Goal: Transaction & Acquisition: Purchase product/service

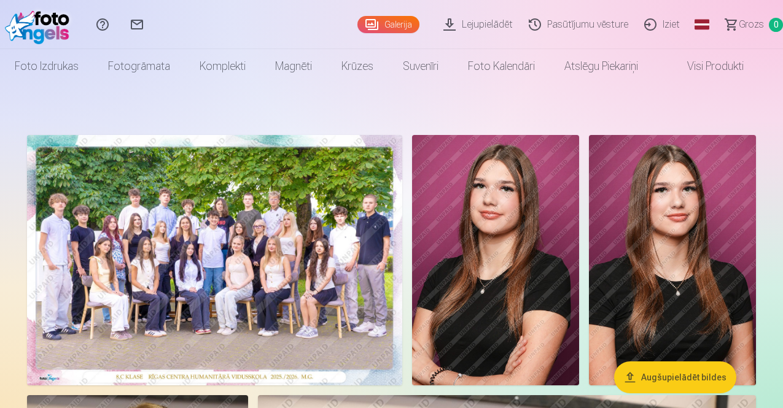
click at [244, 229] on img at bounding box center [214, 260] width 375 height 250
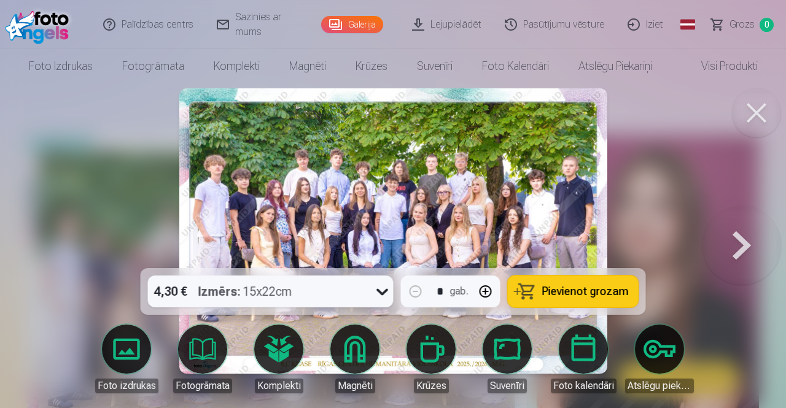
click at [279, 293] on div "Izmērs : 15x22cm" at bounding box center [245, 292] width 94 height 32
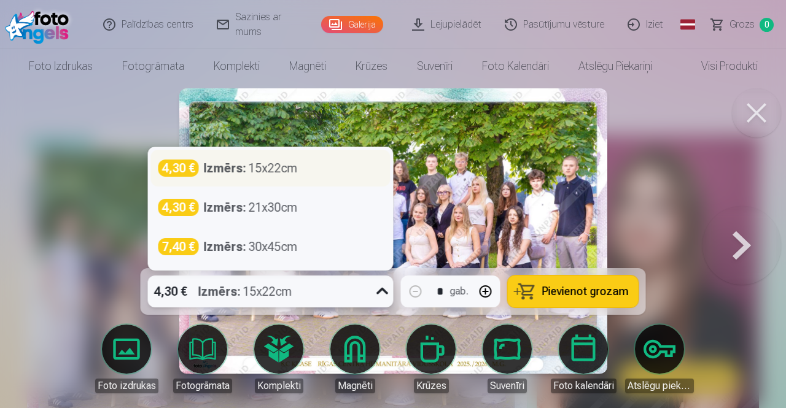
click at [263, 174] on div "Izmērs : 15x22cm" at bounding box center [251, 168] width 94 height 17
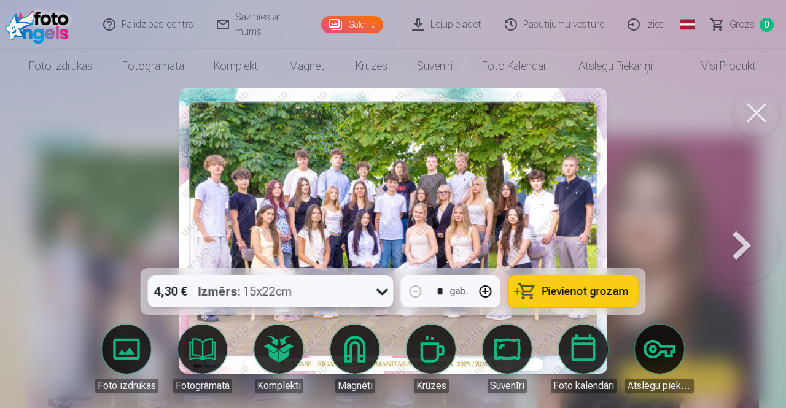
click at [565, 284] on button "Pievienot grozam" at bounding box center [573, 292] width 131 height 32
click at [738, 21] on span "Grozs" at bounding box center [741, 24] width 25 height 15
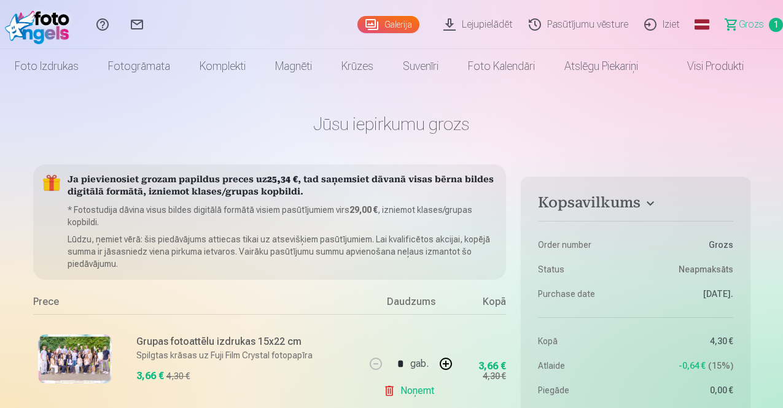
click at [365, 28] on link "Galerija" at bounding box center [388, 24] width 62 height 17
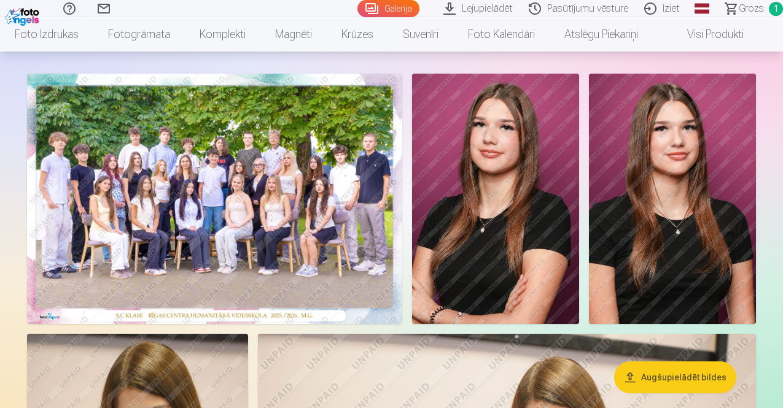
scroll to position [123, 0]
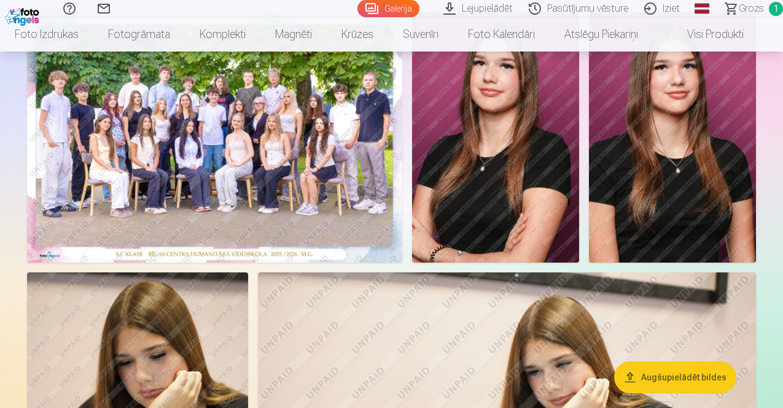
click at [579, 207] on img at bounding box center [495, 137] width 167 height 250
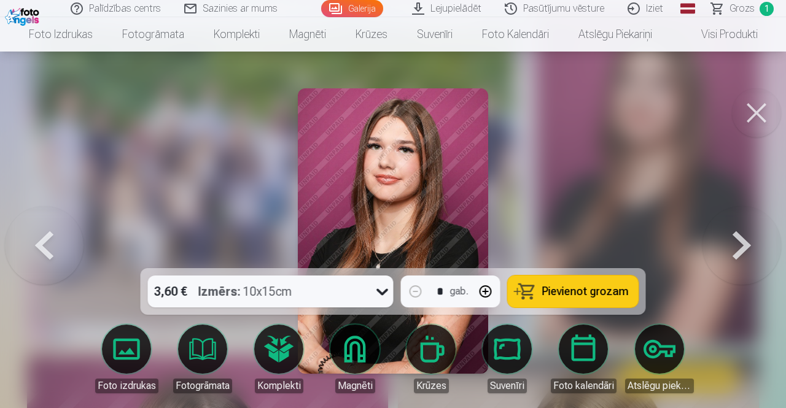
click at [556, 289] on span "Pievienot grozam" at bounding box center [585, 291] width 87 height 11
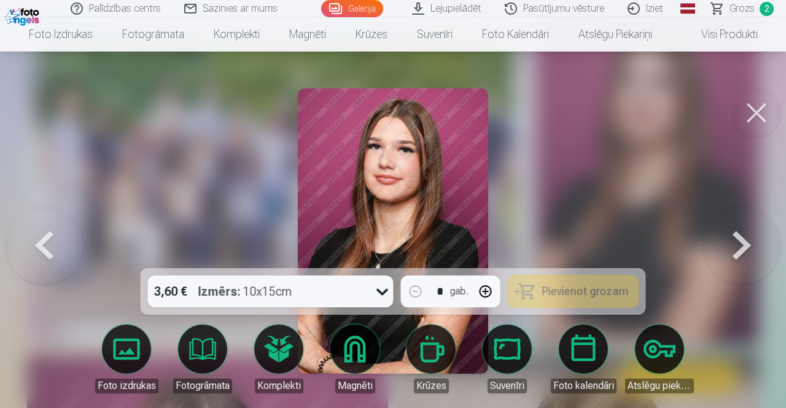
click at [755, 112] on button at bounding box center [756, 112] width 49 height 49
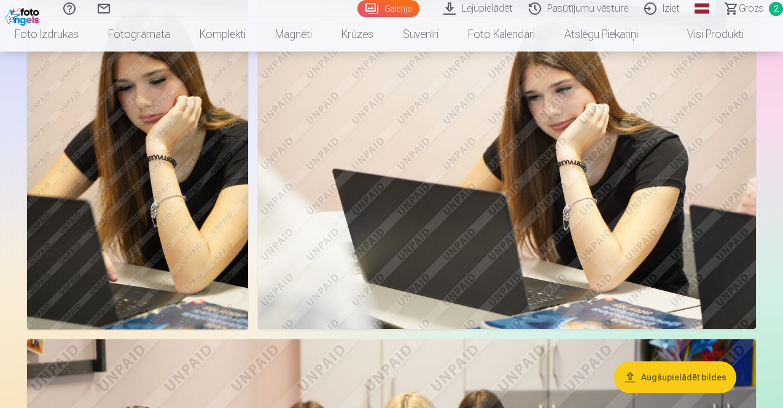
scroll to position [368, 0]
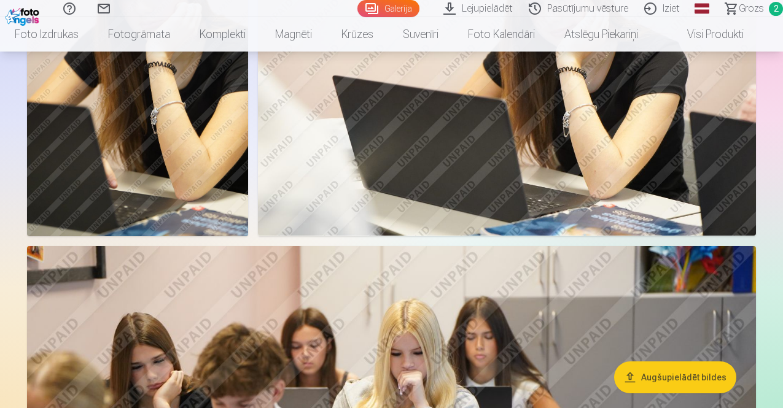
click at [248, 204] on img at bounding box center [137, 70] width 221 height 332
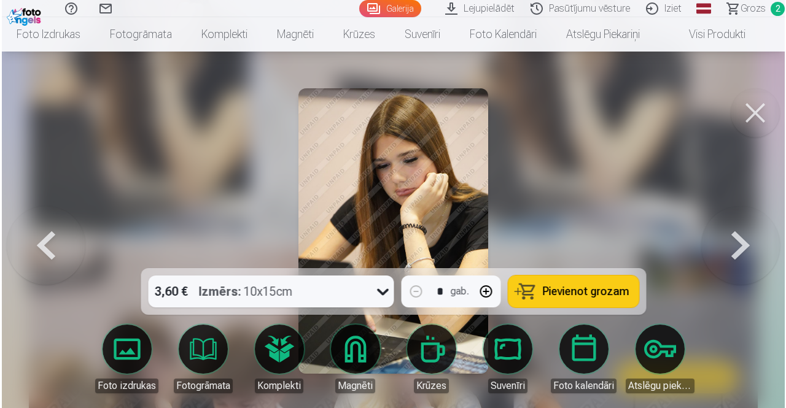
scroll to position [492, 0]
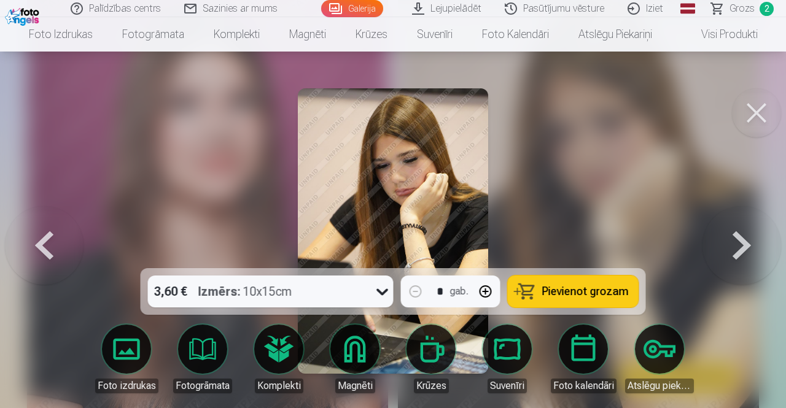
click at [540, 293] on button "Pievienot grozam" at bounding box center [573, 292] width 131 height 32
click at [762, 118] on button at bounding box center [756, 112] width 49 height 49
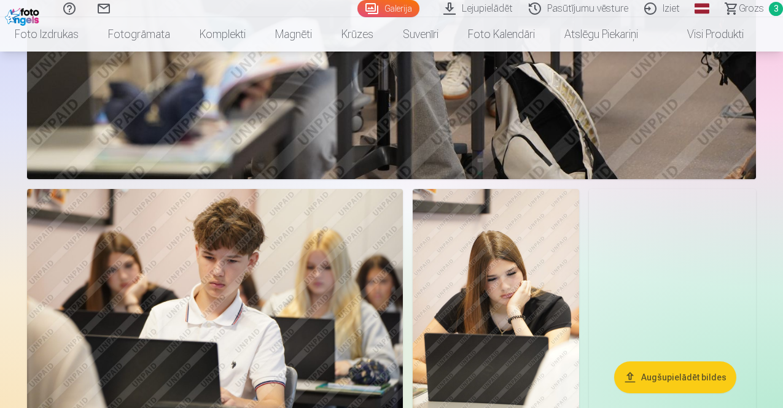
scroll to position [982, 0]
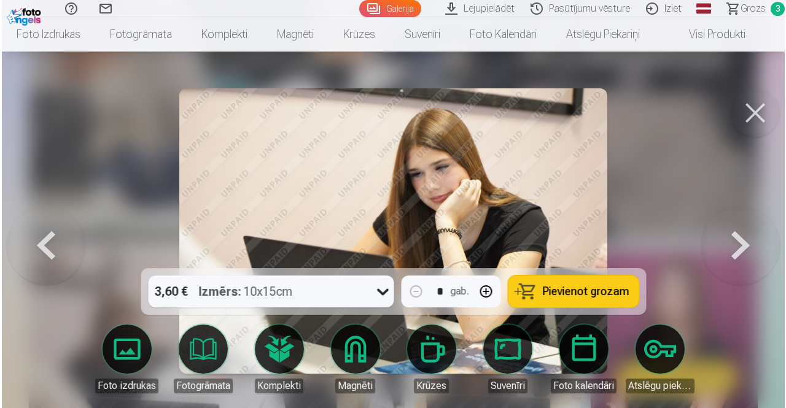
scroll to position [984, 0]
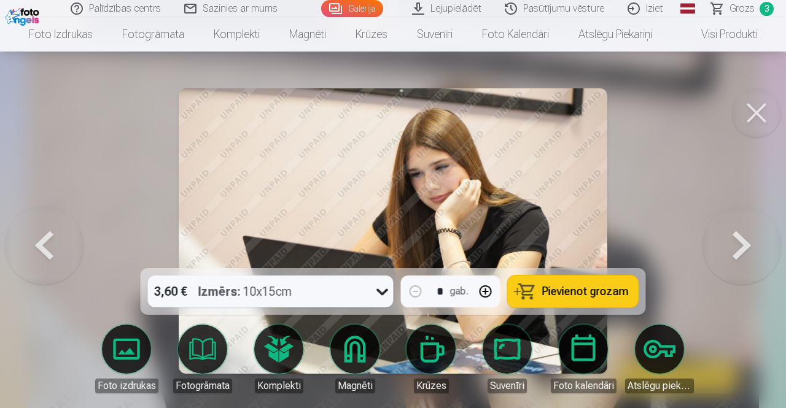
click at [598, 293] on span "Pievienot grozam" at bounding box center [585, 291] width 87 height 11
click at [755, 107] on button at bounding box center [756, 112] width 49 height 49
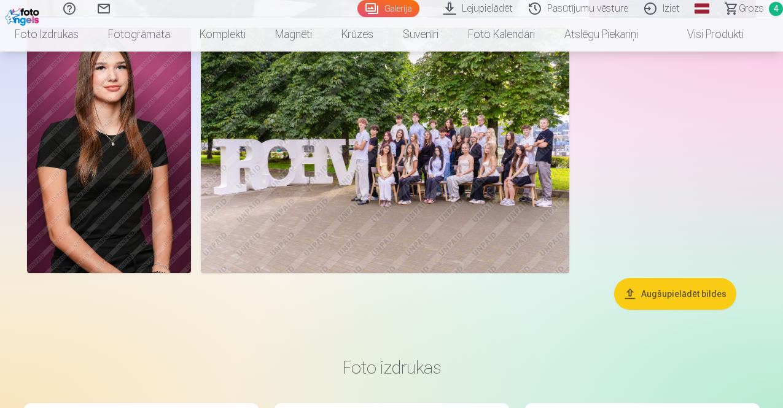
scroll to position [1473, 0]
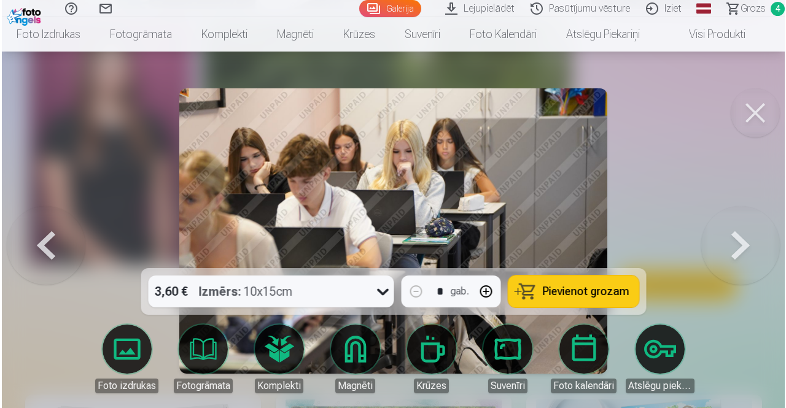
scroll to position [1477, 0]
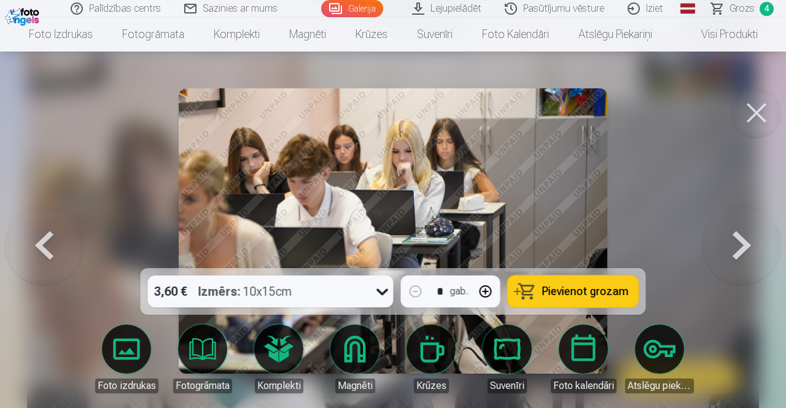
click at [559, 293] on span "Pievienot grozam" at bounding box center [585, 291] width 87 height 11
click at [751, 108] on button at bounding box center [756, 112] width 49 height 49
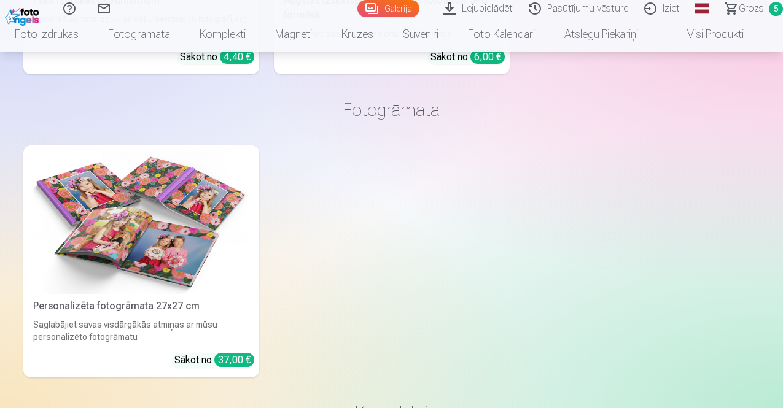
scroll to position [2272, 0]
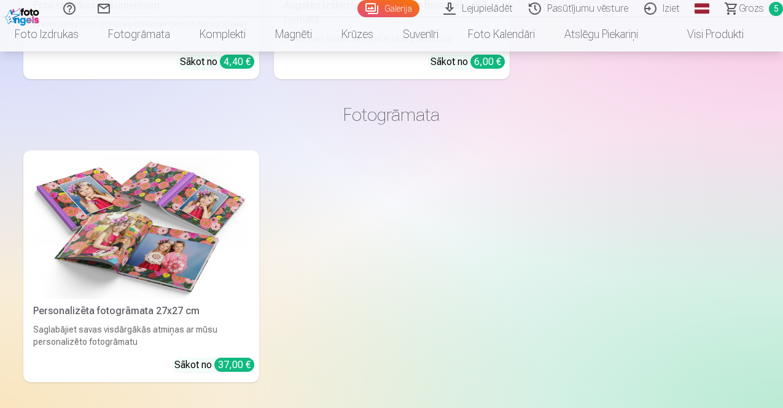
drag, startPoint x: 272, startPoint y: 233, endPoint x: 222, endPoint y: 201, distance: 59.6
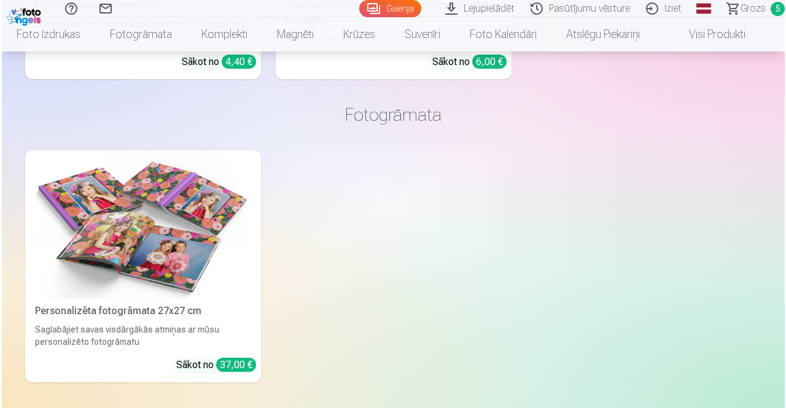
scroll to position [2280, 0]
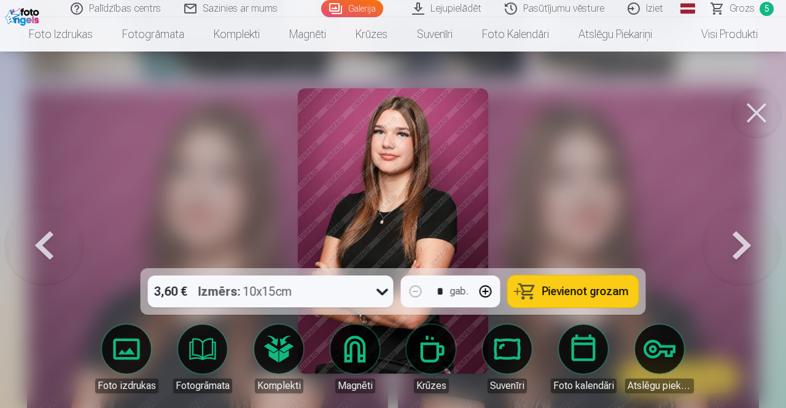
click at [546, 292] on span "Pievienot grozam" at bounding box center [585, 291] width 87 height 11
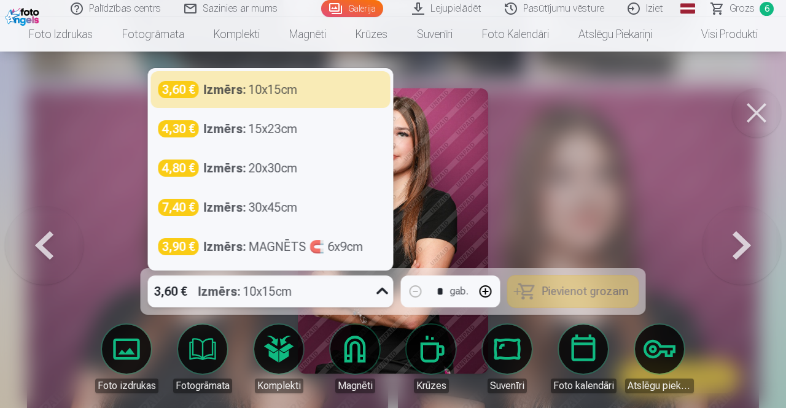
click at [327, 293] on div "3,60 € Izmērs : 10x15cm" at bounding box center [259, 292] width 222 height 32
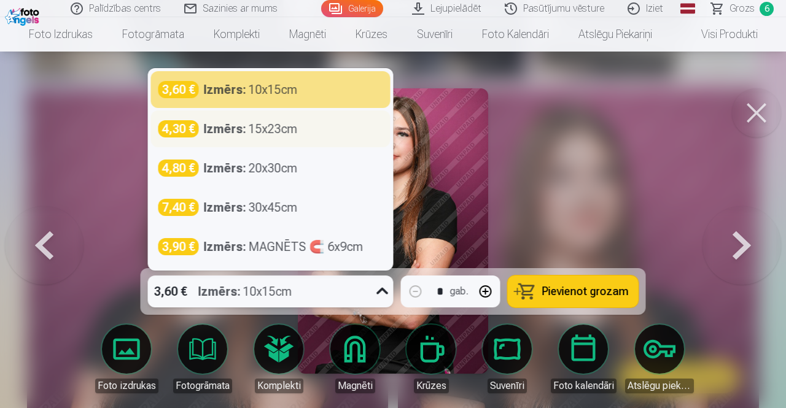
click at [290, 135] on div "Izmērs : 15x23cm" at bounding box center [251, 128] width 94 height 17
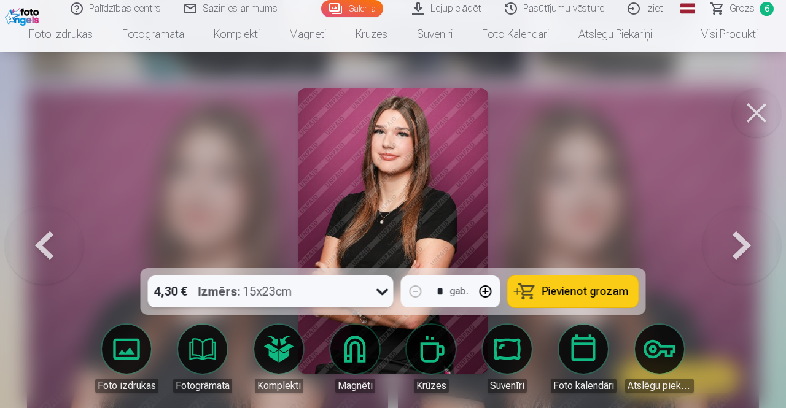
click at [559, 277] on button "Pievienot grozam" at bounding box center [573, 292] width 131 height 32
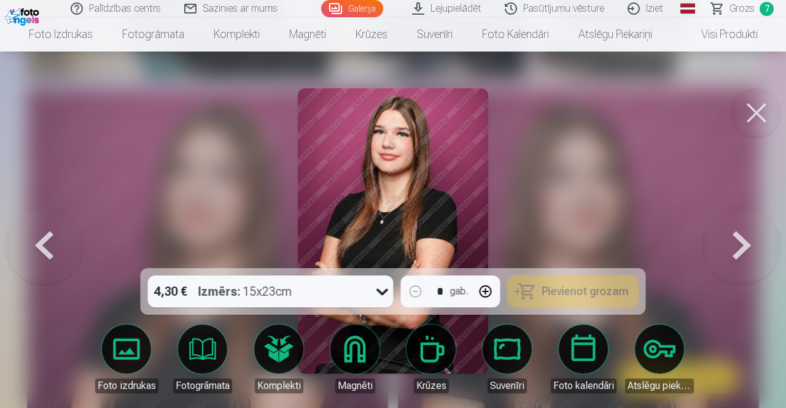
click at [758, 108] on button at bounding box center [756, 112] width 49 height 49
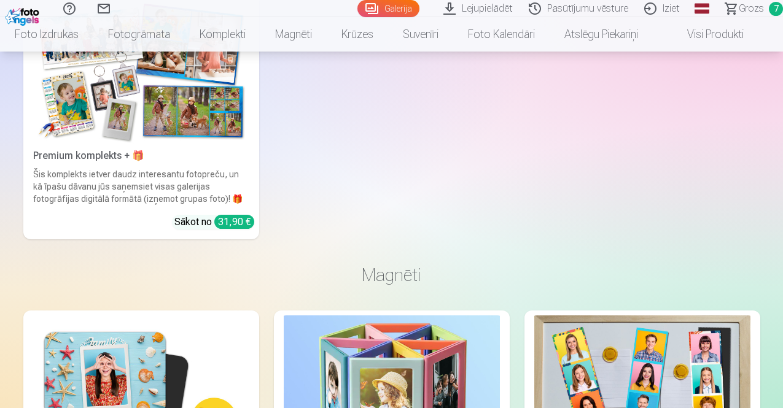
scroll to position [2824, 0]
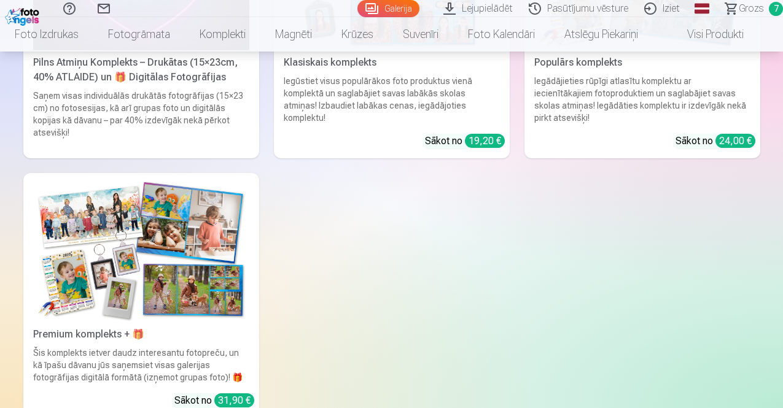
drag, startPoint x: 402, startPoint y: 201, endPoint x: 362, endPoint y: 198, distance: 40.0
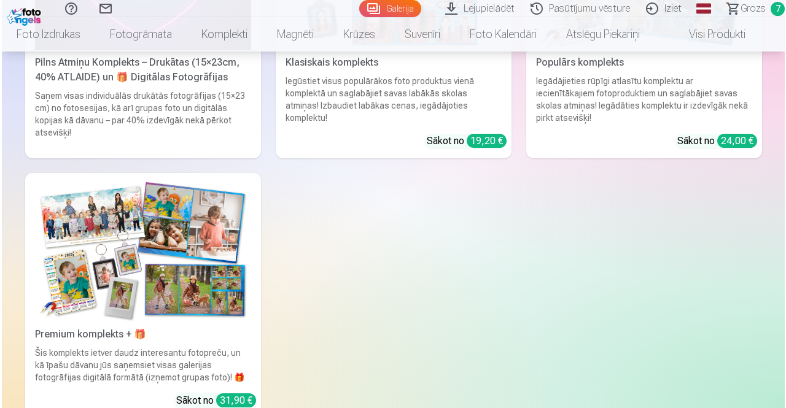
scroll to position [2833, 0]
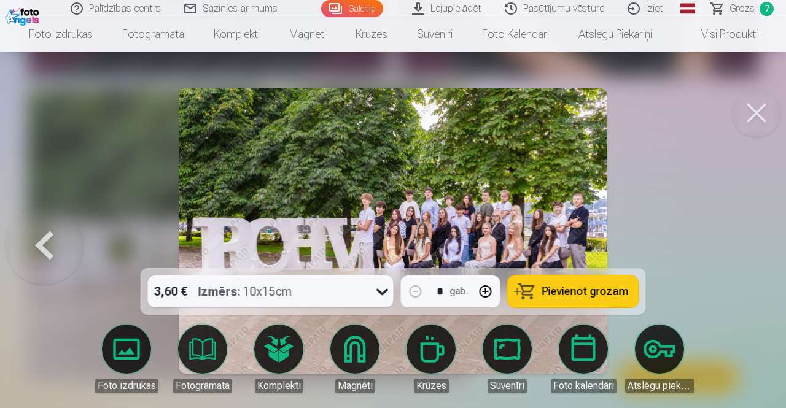
click at [303, 297] on div "3,60 € Izmērs : 10x15cm" at bounding box center [259, 292] width 222 height 32
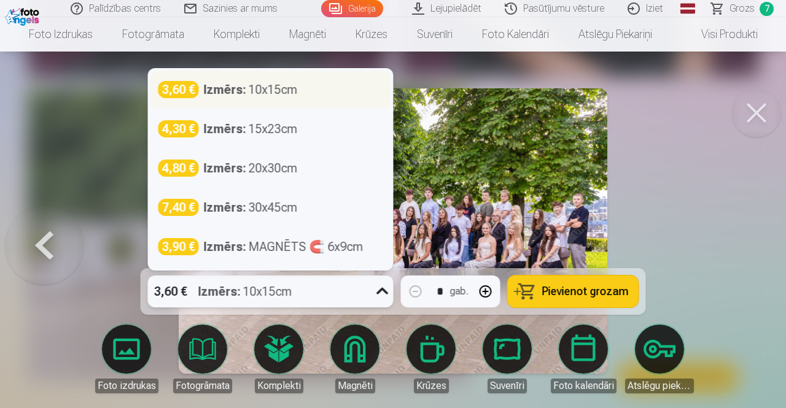
click at [246, 93] on strong "Izmērs :" at bounding box center [225, 89] width 42 height 17
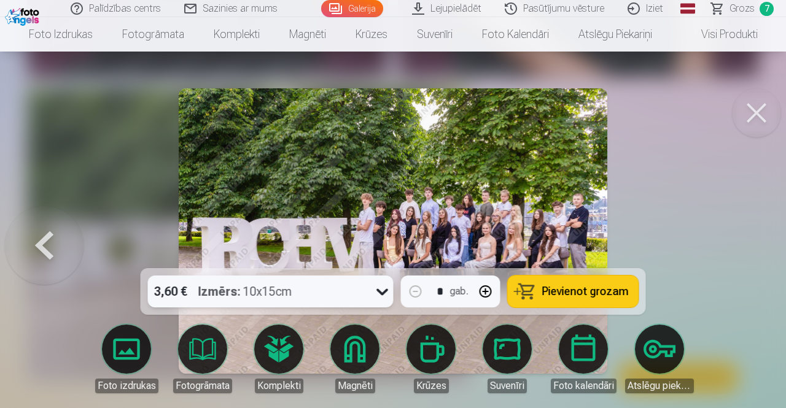
click at [280, 280] on div "Izmērs : 10x15cm" at bounding box center [245, 292] width 94 height 32
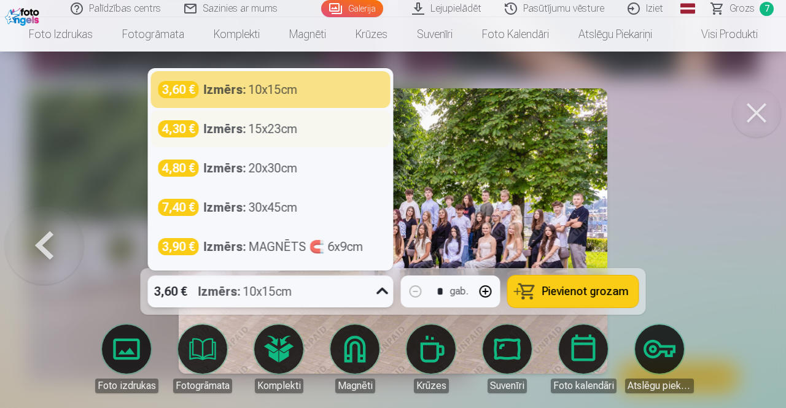
click at [271, 138] on div "4,30 € Izmērs : 15x23cm" at bounding box center [270, 129] width 239 height 37
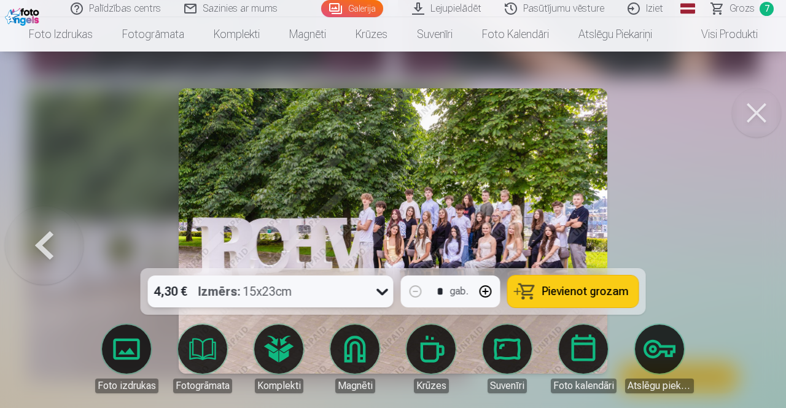
click at [567, 297] on span "Pievienot grozam" at bounding box center [585, 291] width 87 height 11
click at [650, 147] on div at bounding box center [393, 204] width 786 height 408
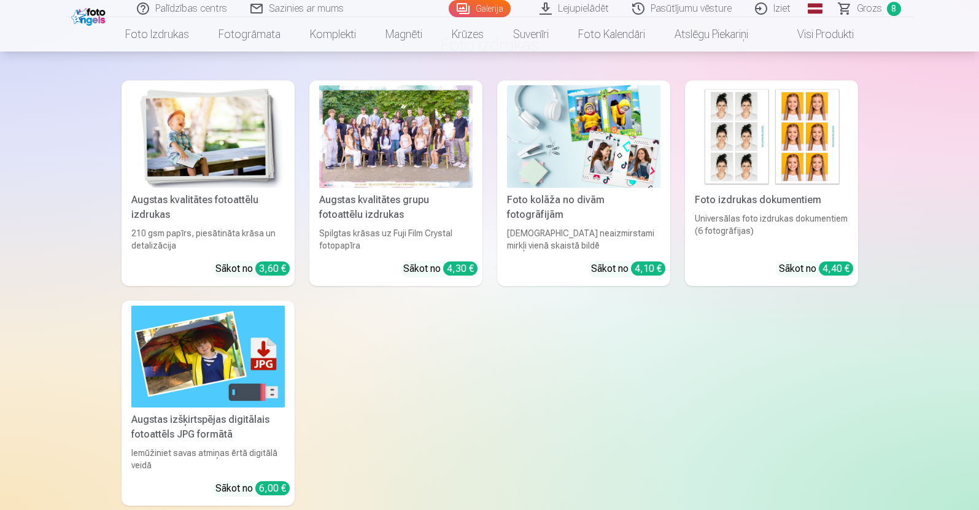
scroll to position [4080, 0]
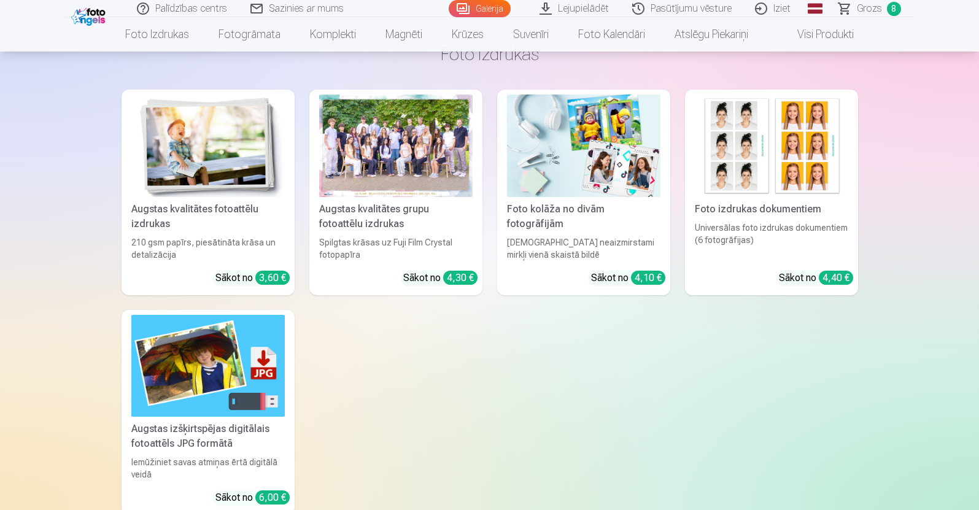
click at [455, 9] on link "Galerija" at bounding box center [480, 8] width 62 height 17
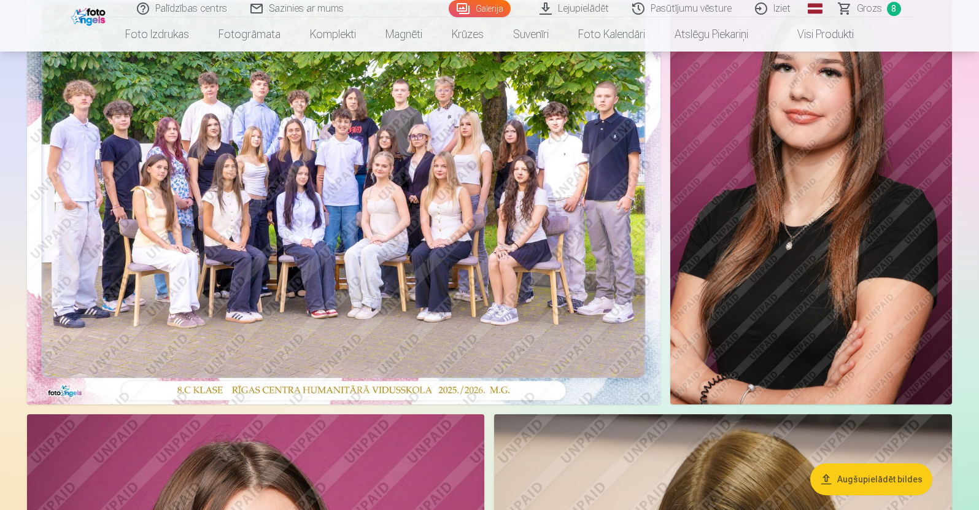
scroll to position [77, 0]
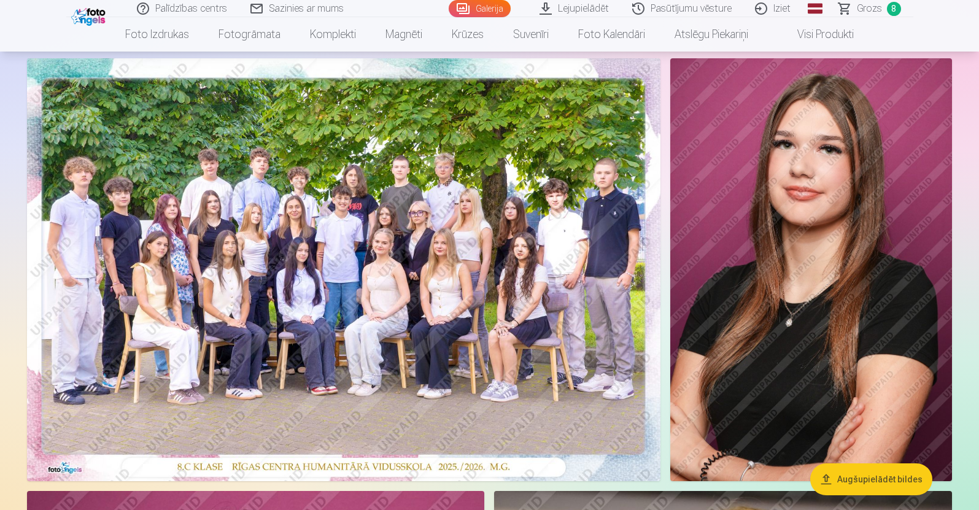
click at [782, 338] on img at bounding box center [811, 269] width 282 height 423
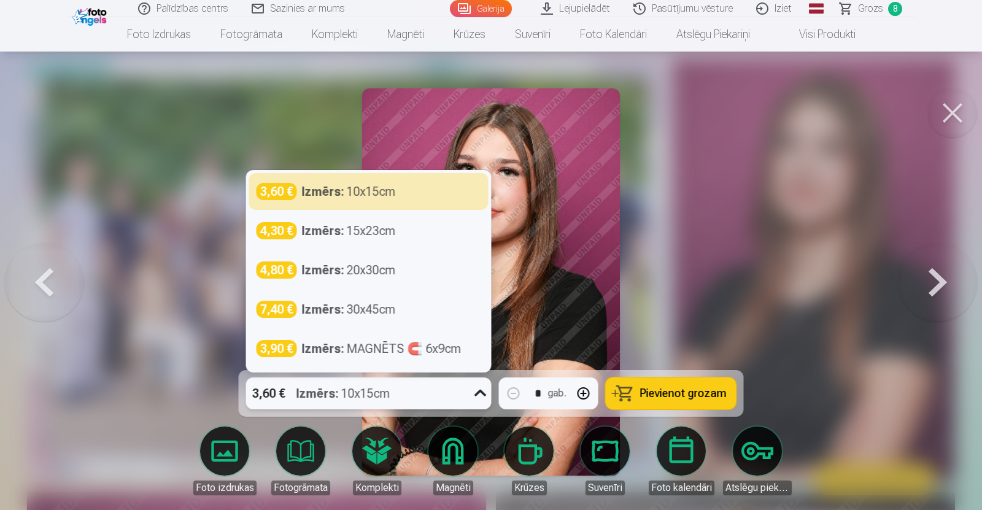
click at [440, 394] on div "3,60 € Izmērs : 10x15cm" at bounding box center [357, 394] width 222 height 32
click at [386, 228] on div "Izmērs : 15x23cm" at bounding box center [349, 230] width 94 height 17
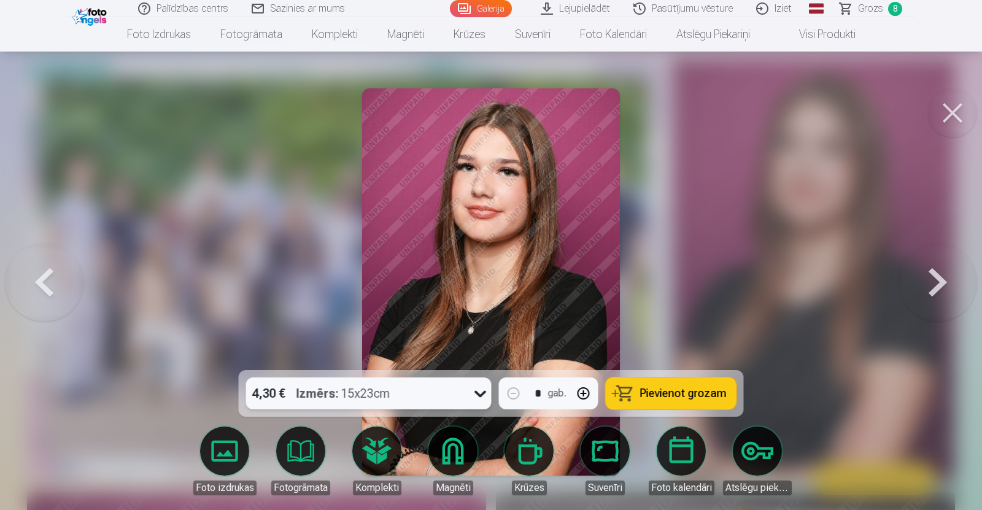
click at [643, 393] on span "Pievienot grozam" at bounding box center [683, 393] width 87 height 11
click at [782, 117] on button at bounding box center [952, 112] width 49 height 49
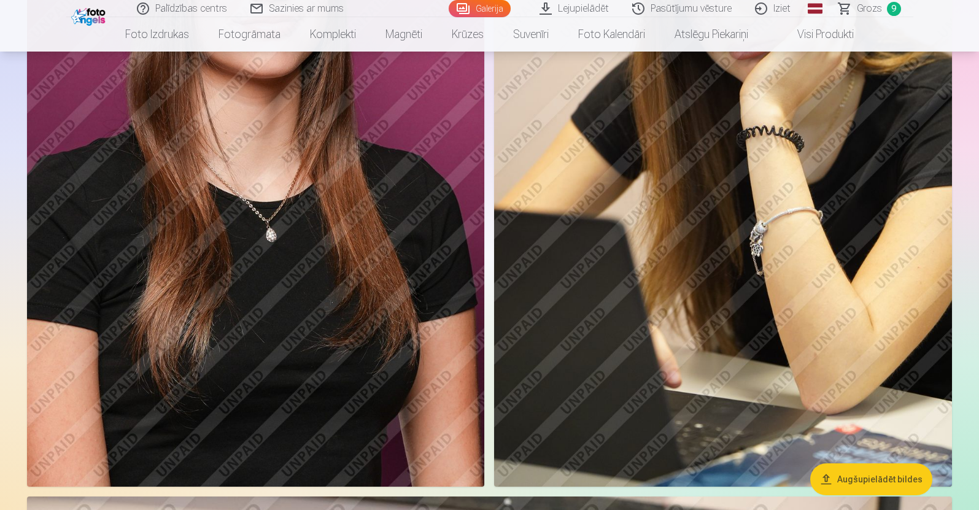
scroll to position [537, 0]
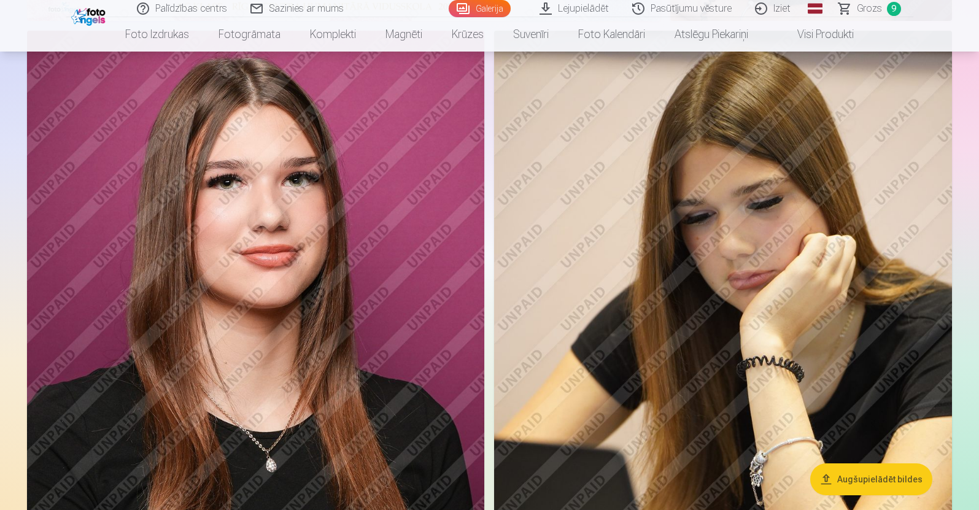
click at [782, 10] on span "Grozs" at bounding box center [869, 8] width 25 height 15
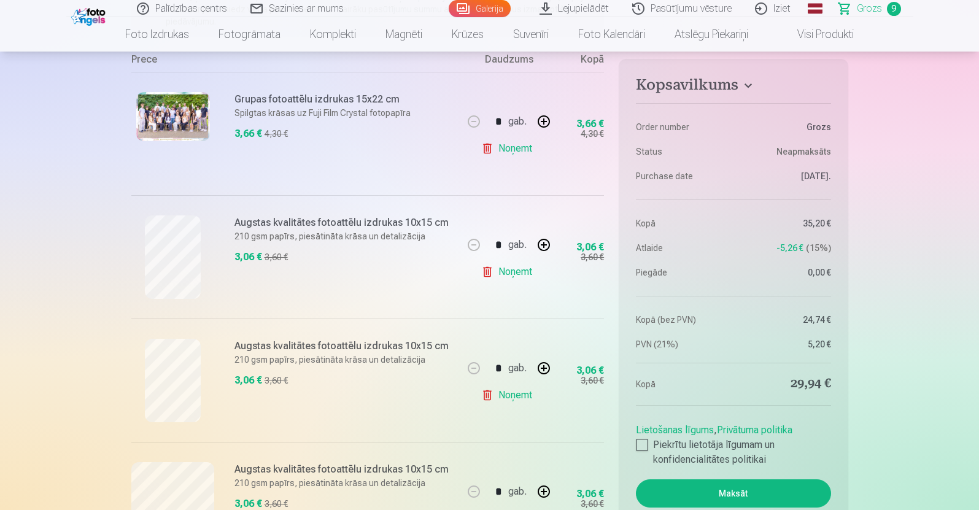
scroll to position [77, 0]
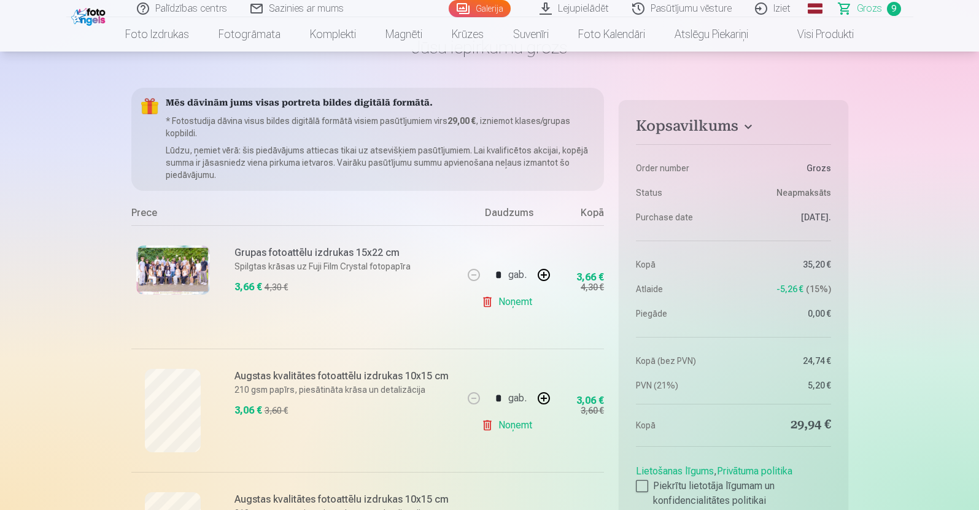
click at [505, 2] on link "Galerija" at bounding box center [480, 8] width 62 height 17
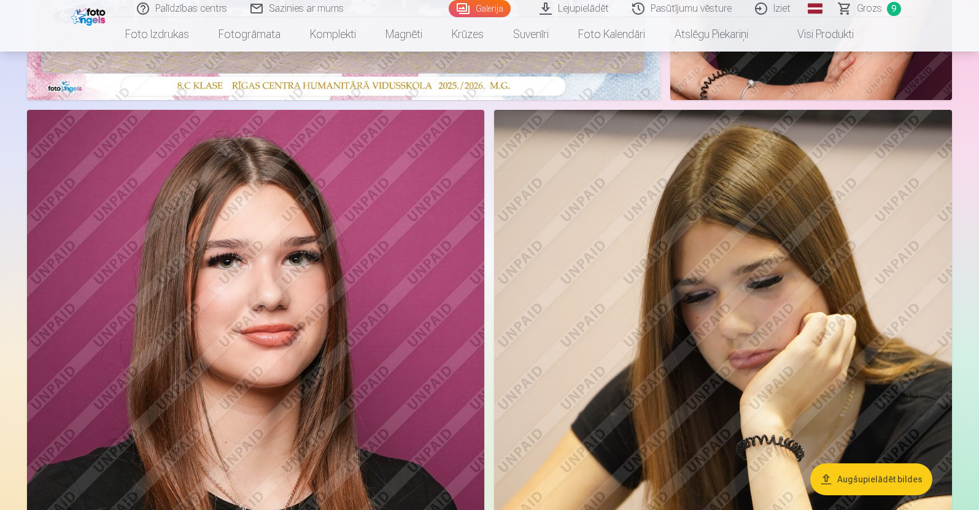
scroll to position [460, 0]
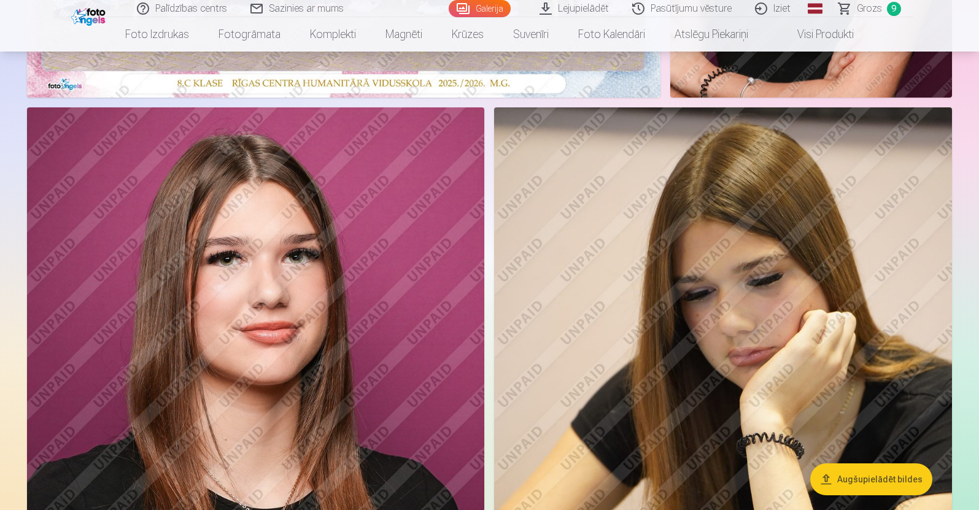
click at [323, 336] on img at bounding box center [255, 450] width 457 height 686
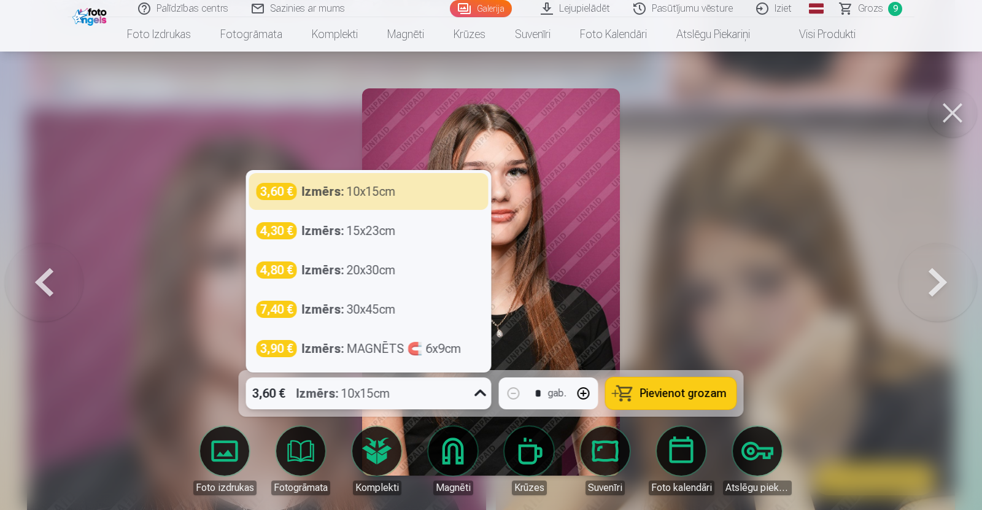
click at [413, 392] on div "3,60 € Izmērs : 10x15cm" at bounding box center [357, 394] width 222 height 32
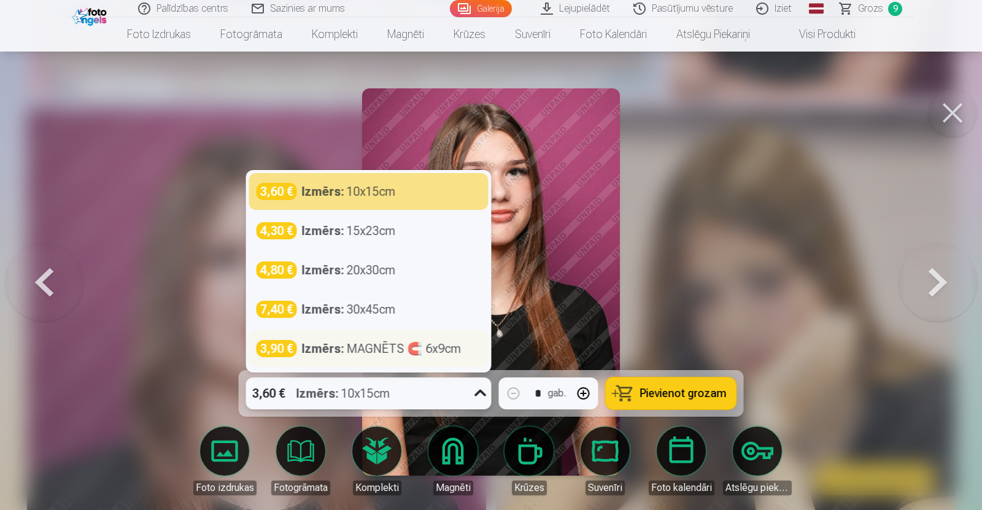
click at [376, 354] on div "Izmērs : MAGNĒTS 🧲 6x9cm" at bounding box center [382, 348] width 160 height 17
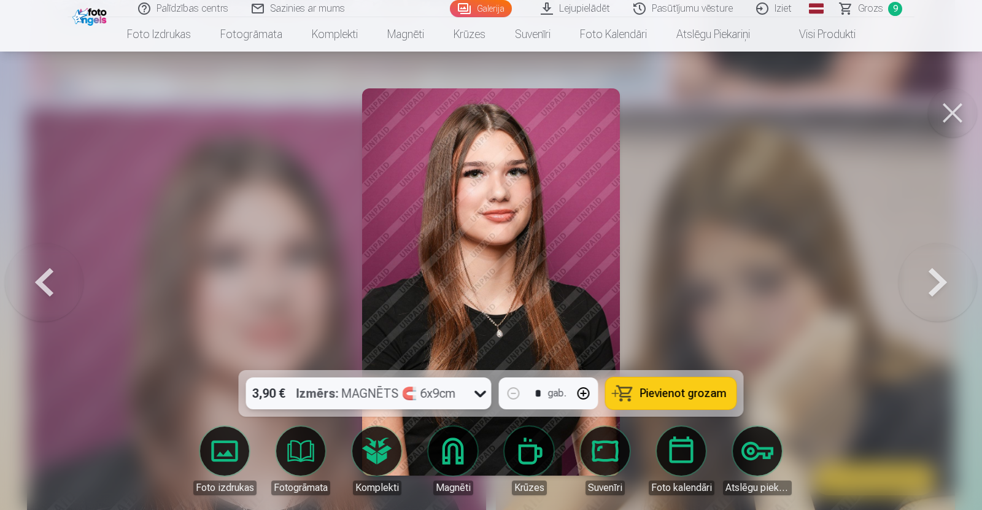
click at [691, 399] on span "Pievienot grozam" at bounding box center [683, 393] width 87 height 11
click at [782, 115] on button at bounding box center [952, 112] width 49 height 49
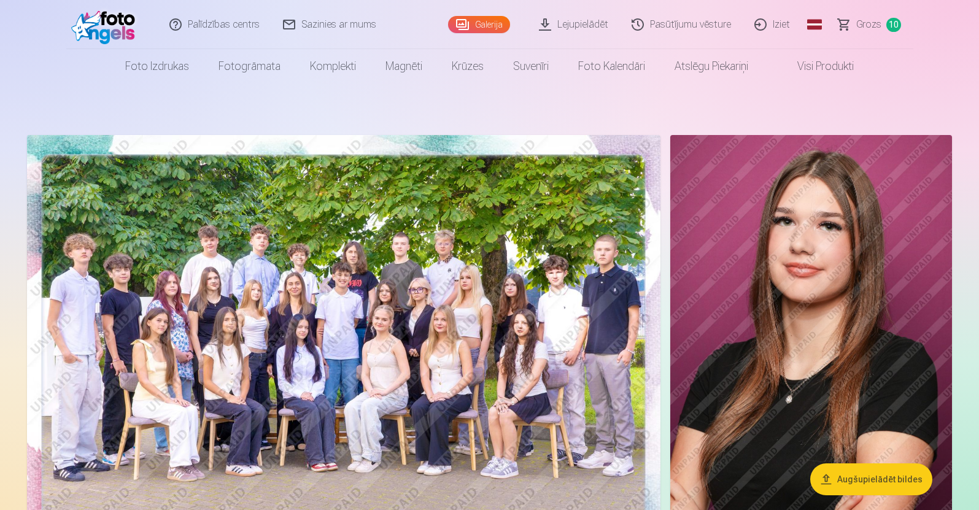
click at [782, 21] on span "Grozs" at bounding box center [868, 24] width 25 height 15
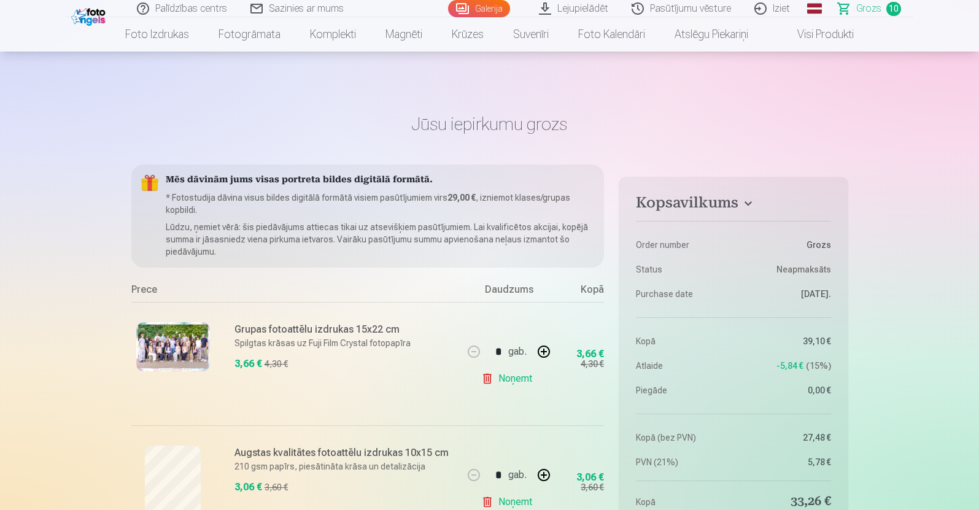
scroll to position [230, 0]
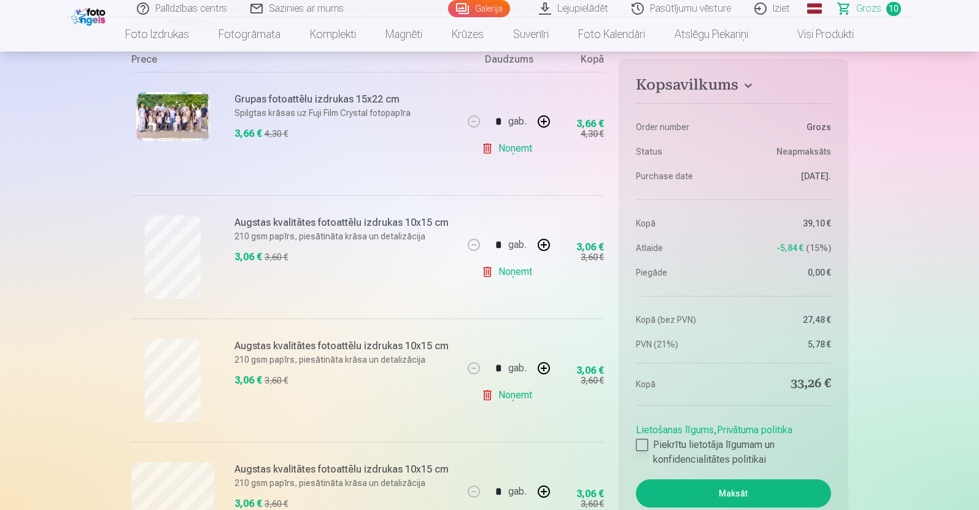
click at [639, 408] on div at bounding box center [642, 445] width 12 height 12
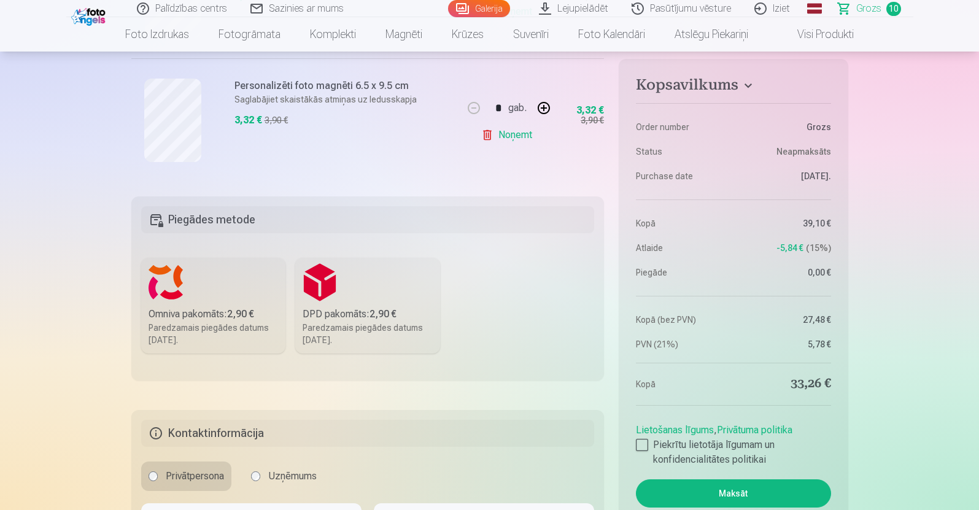
scroll to position [1381, 0]
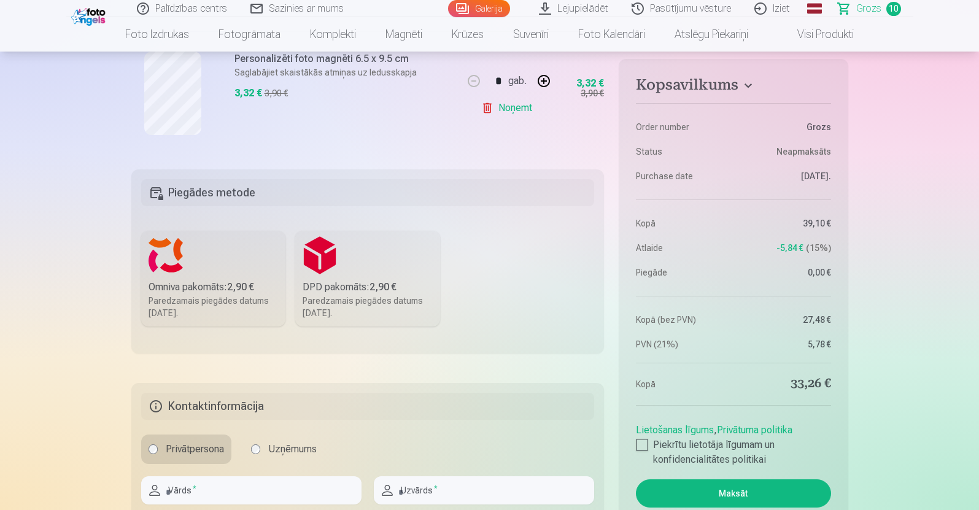
click at [201, 285] on div "Omniva pakomāts : 2,90 €" at bounding box center [214, 287] width 130 height 15
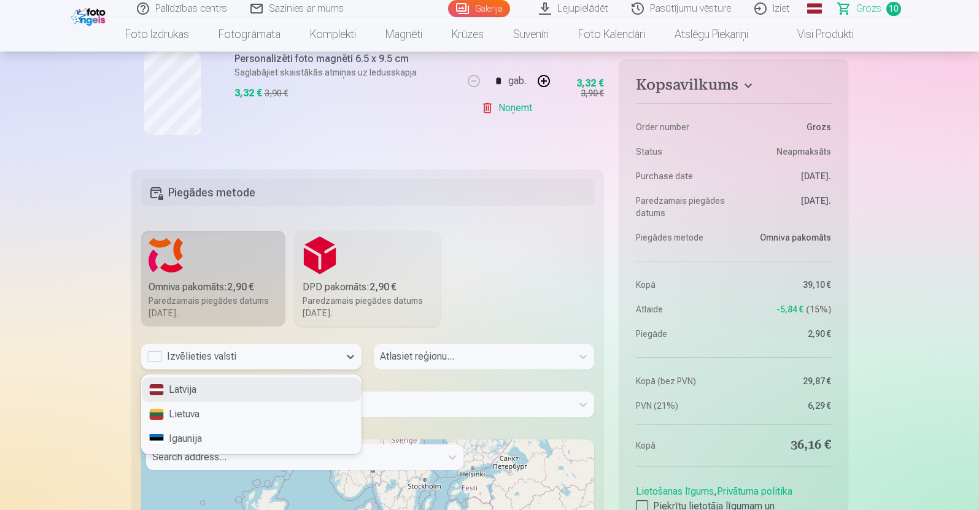
click at [222, 359] on div "Izvēlieties valsti" at bounding box center [240, 356] width 186 height 15
click at [196, 398] on div "Latvija" at bounding box center [251, 390] width 219 height 25
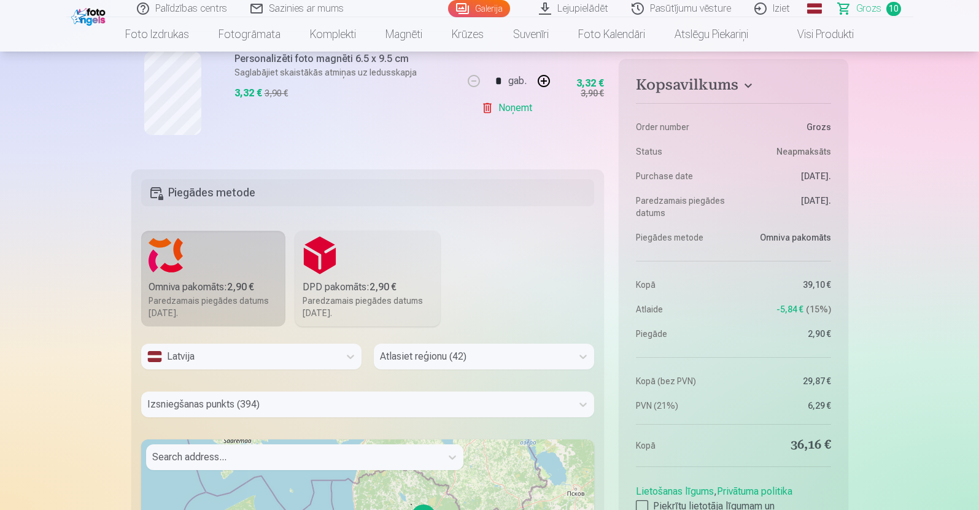
click at [441, 370] on div at bounding box center [484, 375] width 220 height 10
click at [442, 361] on div "Atlasiet reģionu (42)" at bounding box center [484, 357] width 220 height 26
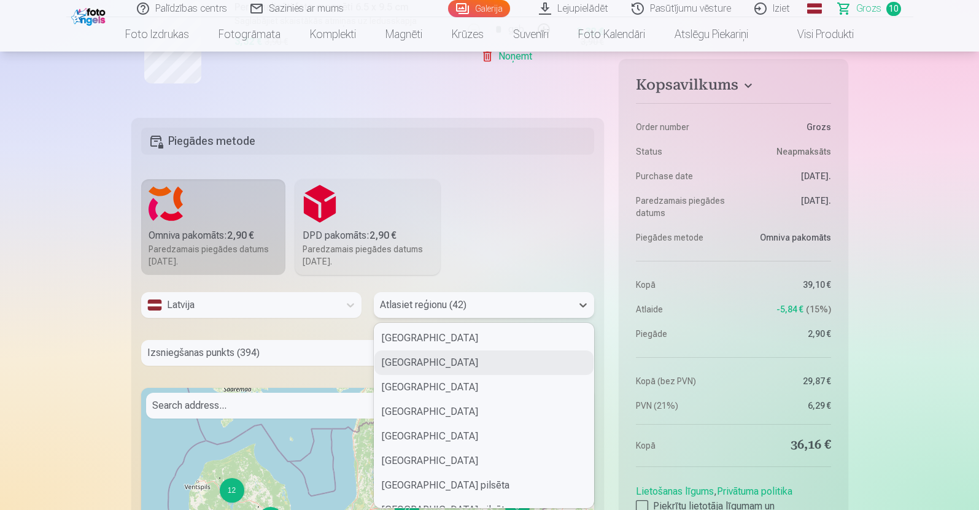
type input "*"
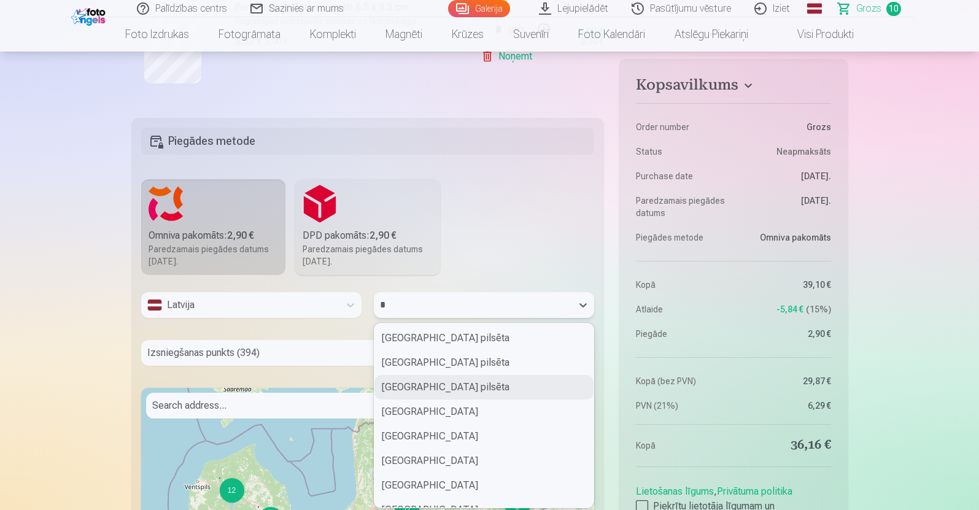
click at [427, 381] on div "[GEOGRAPHIC_DATA] pilsēta" at bounding box center [483, 387] width 219 height 25
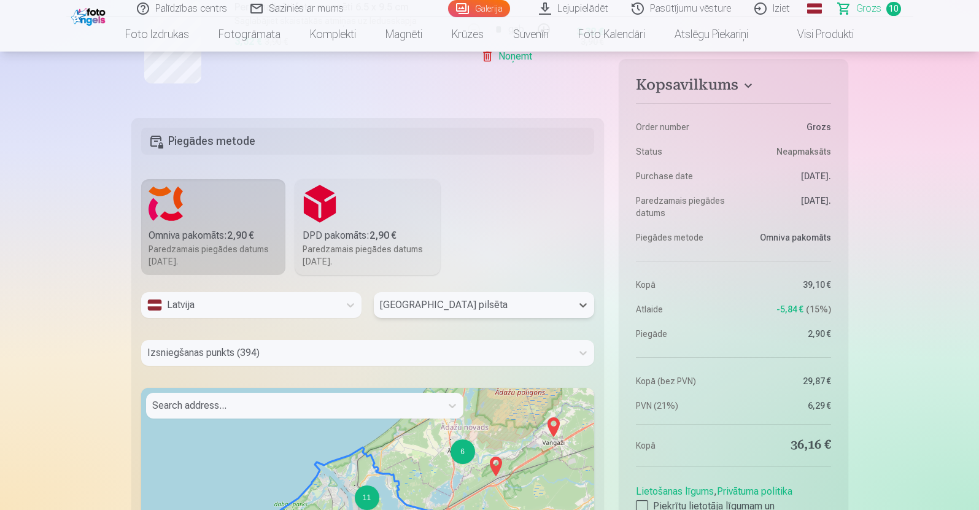
scroll to position [1481, 0]
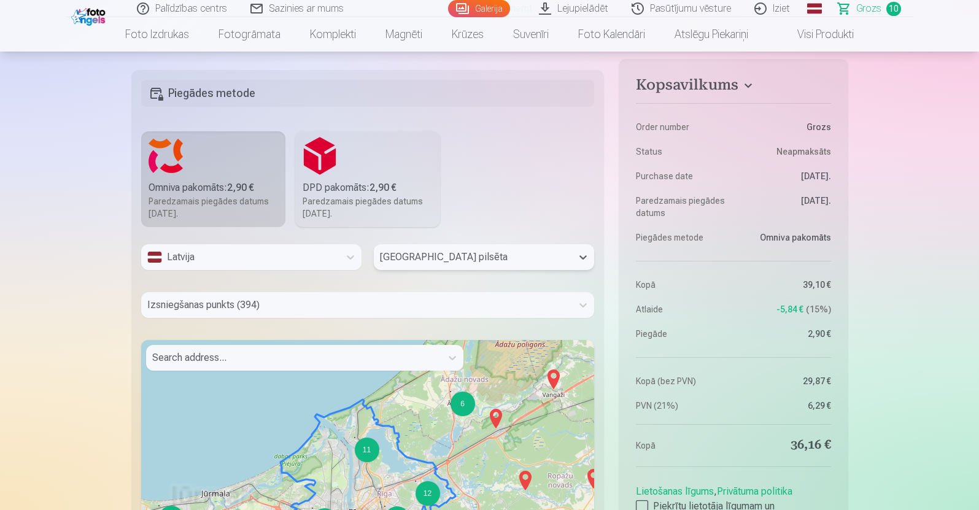
click at [298, 318] on div "Izsniegšanas punkts (394)" at bounding box center [368, 305] width 454 height 26
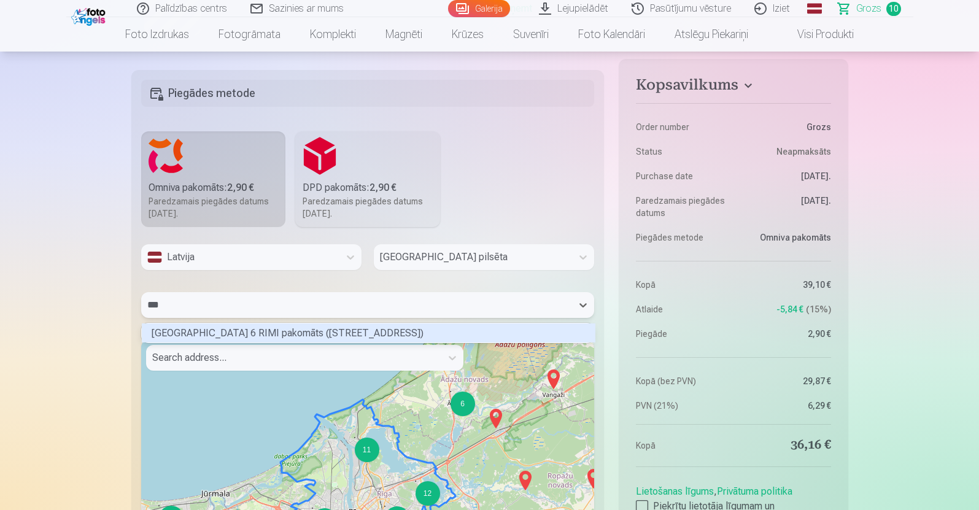
scroll to position [15, 449]
type input "***"
click at [317, 319] on div at bounding box center [368, 323] width 454 height 10
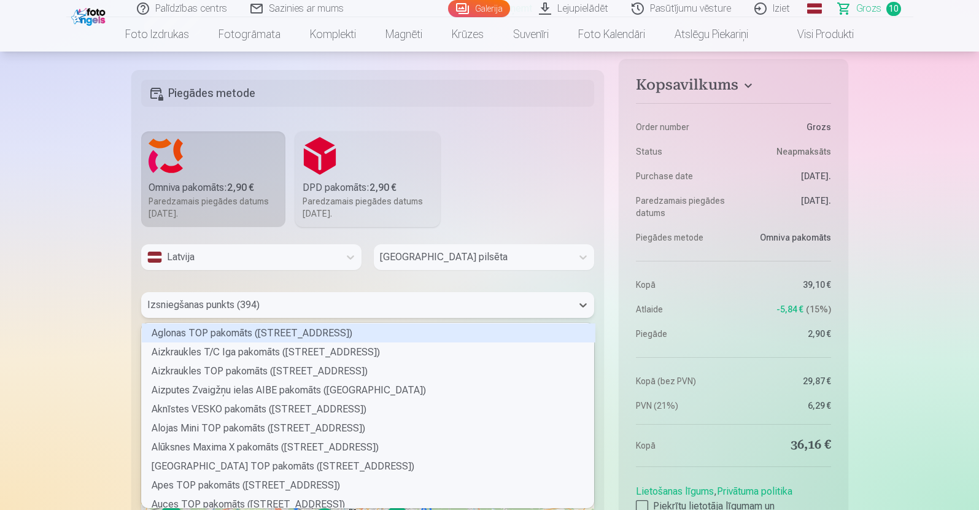
click at [295, 304] on div at bounding box center [356, 305] width 419 height 17
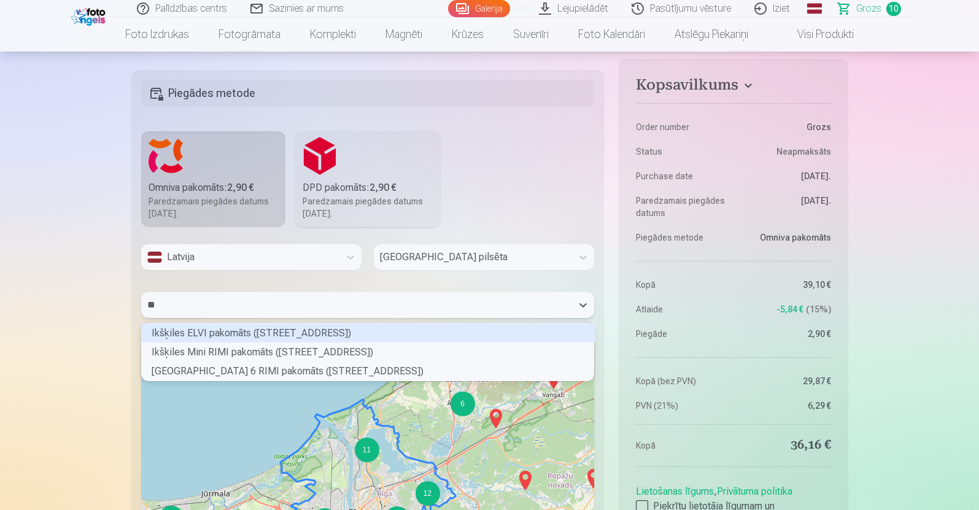
scroll to position [3, 3]
type input "***"
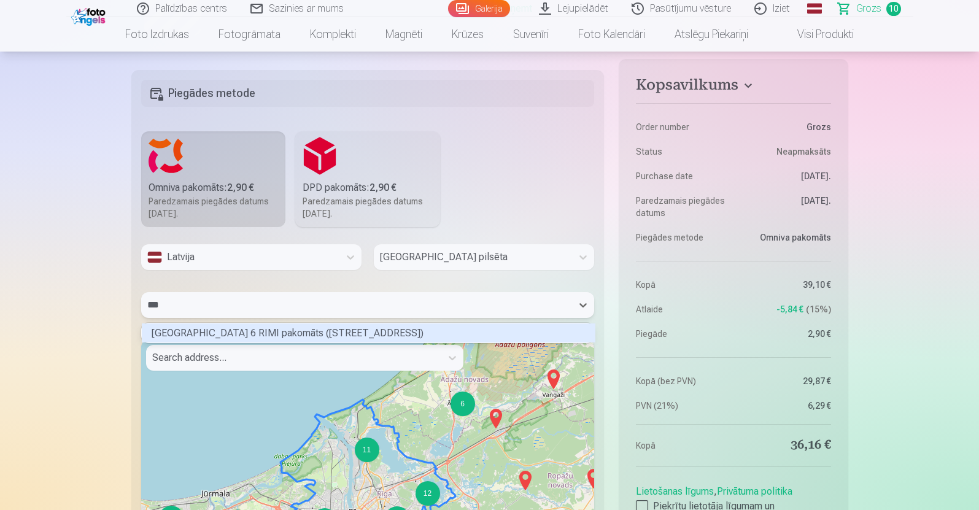
scroll to position [15, 449]
click at [278, 325] on div "[GEOGRAPHIC_DATA] 6 RIMI pakomāts ([STREET_ADDRESS])" at bounding box center [369, 333] width 454 height 19
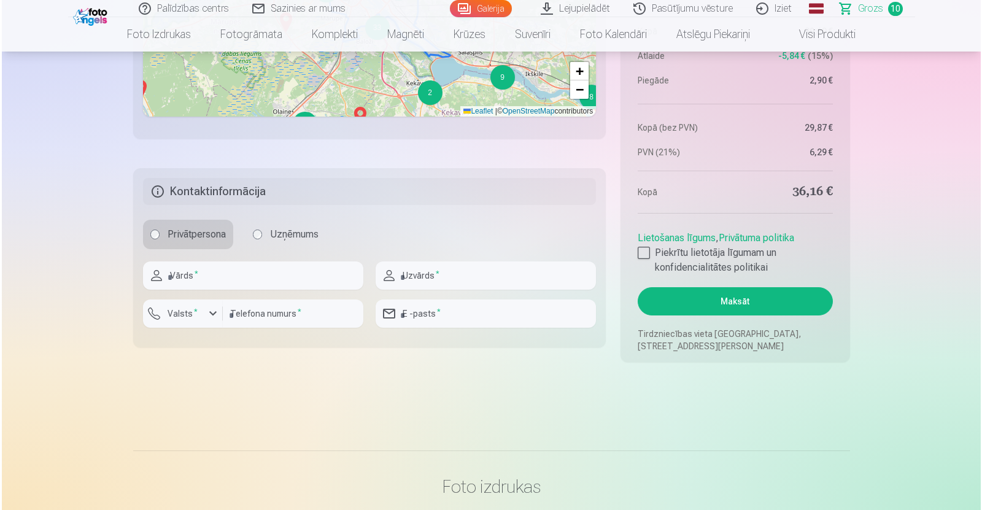
scroll to position [2018, 0]
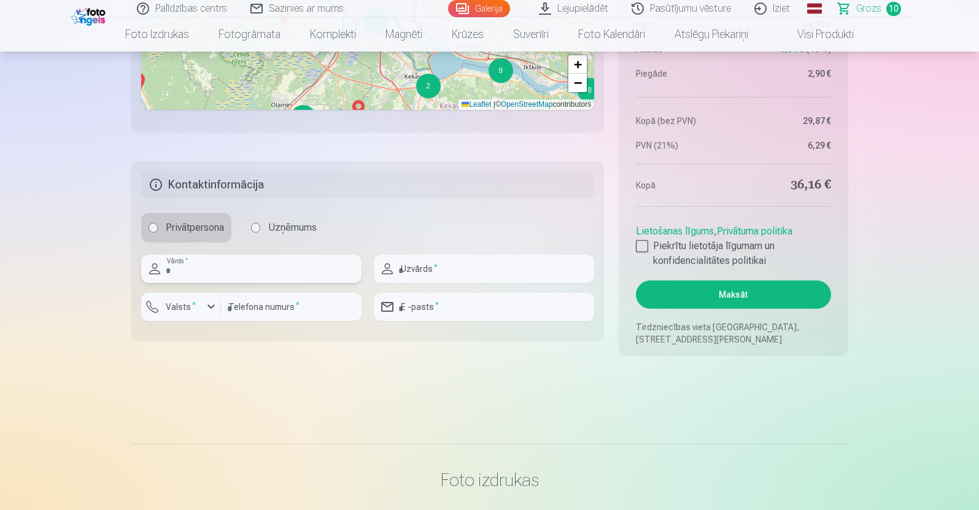
click at [209, 274] on input "text" at bounding box center [251, 269] width 220 height 28
type input "*****"
click at [416, 271] on input "text" at bounding box center [484, 269] width 220 height 28
type input "**********"
click at [312, 314] on input "number" at bounding box center [291, 307] width 141 height 28
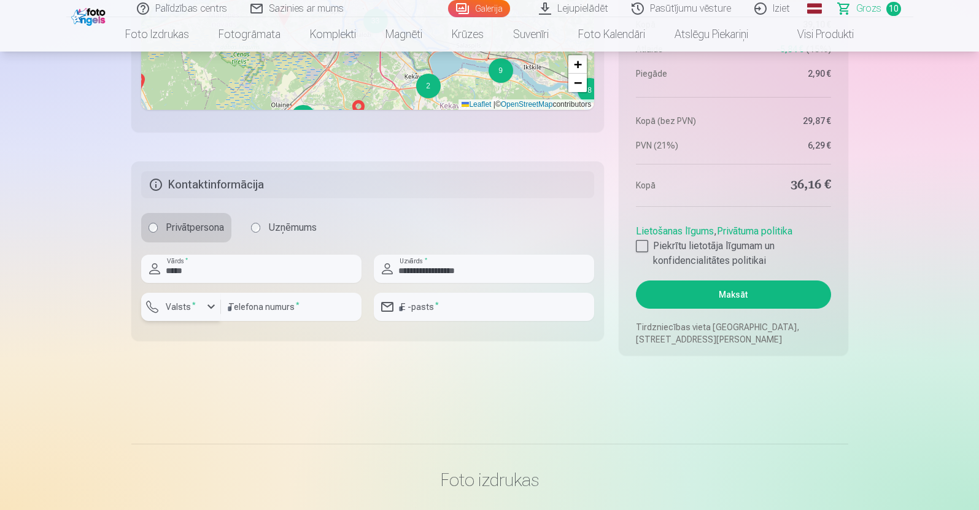
click at [165, 303] on label "Valsts *" at bounding box center [181, 307] width 40 height 12
click at [184, 334] on div "+371" at bounding box center [188, 335] width 25 height 15
click at [290, 306] on input "number" at bounding box center [291, 307] width 141 height 28
type input "********"
click at [483, 293] on input "email" at bounding box center [484, 307] width 220 height 28
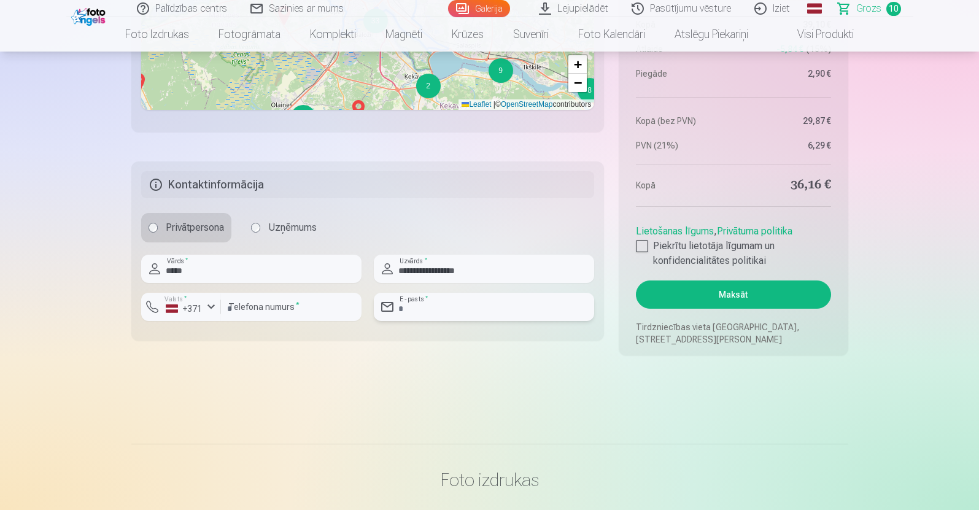
type input "**********"
click at [735, 293] on button "Maksāt" at bounding box center [733, 295] width 195 height 28
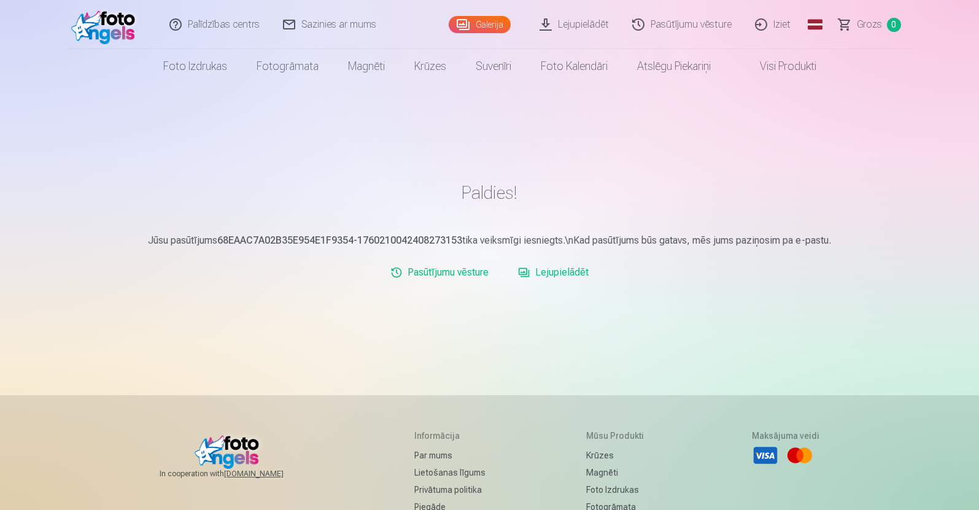
click at [542, 274] on link "Lejupielādēt" at bounding box center [553, 272] width 80 height 25
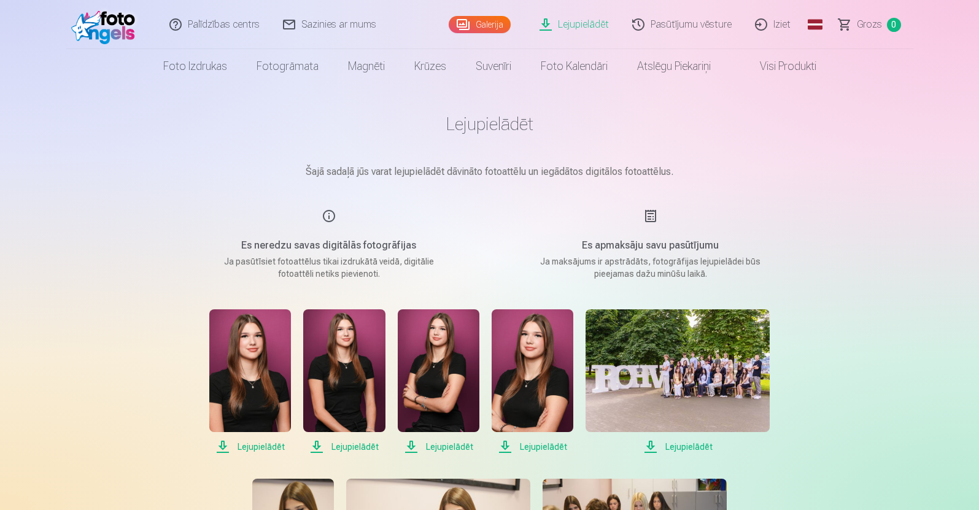
click at [261, 451] on span "Lejupielādēt" at bounding box center [250, 447] width 82 height 15
click at [364, 448] on span "Lejupielādēt" at bounding box center [344, 447] width 82 height 15
click at [449, 449] on span "Lejupielādēt" at bounding box center [439, 447] width 82 height 15
click at [535, 446] on span "Lejupielādēt" at bounding box center [533, 447] width 82 height 15
click at [672, 443] on span "Lejupielādēt" at bounding box center [678, 447] width 184 height 15
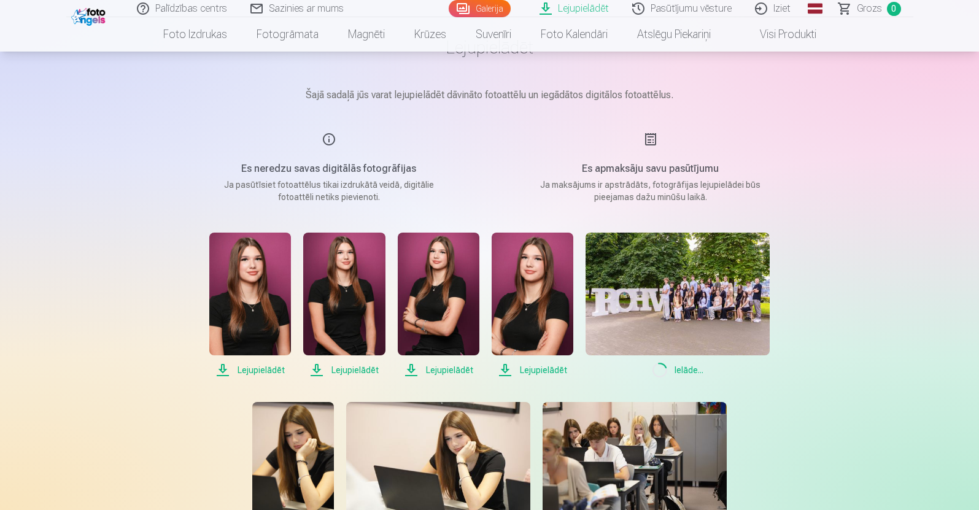
scroll to position [153, 0]
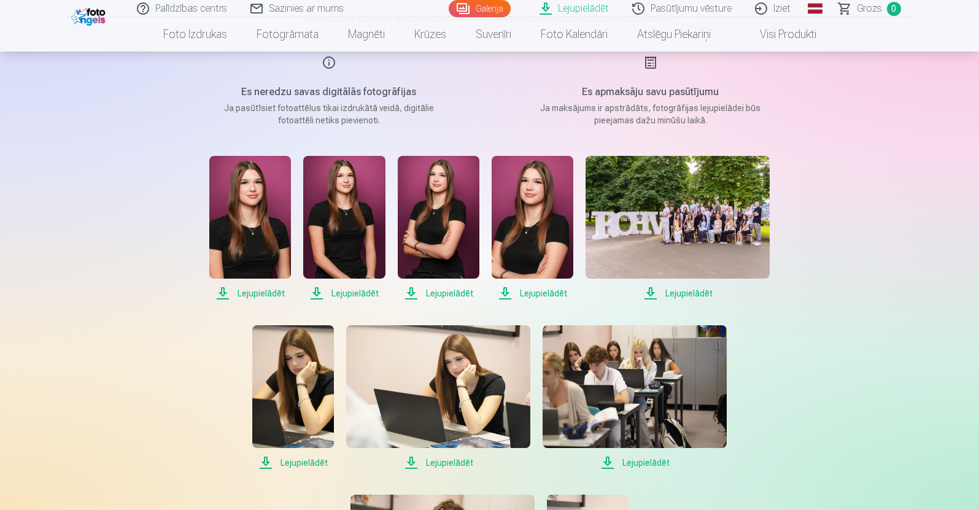
click at [625, 462] on span "Lejupielādēt" at bounding box center [635, 463] width 184 height 15
click at [447, 460] on span "Lejupielādēt" at bounding box center [438, 463] width 184 height 15
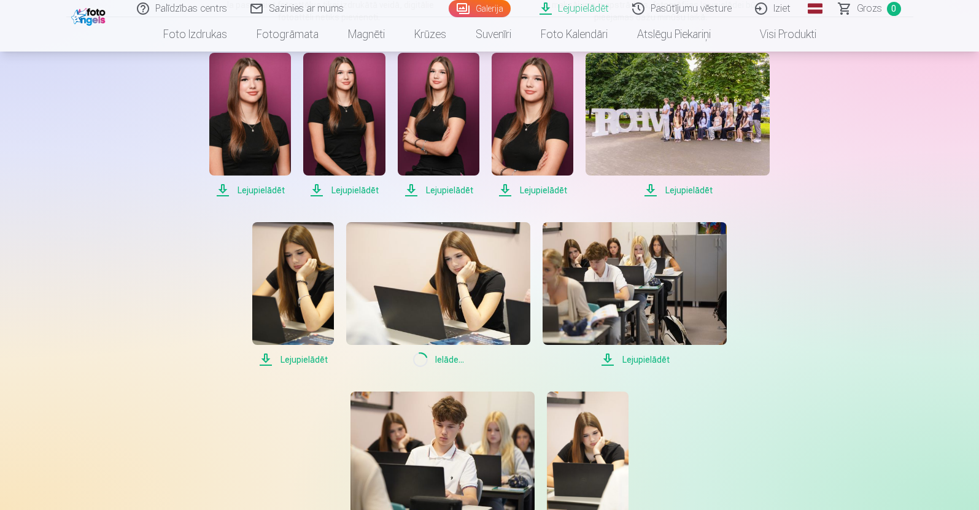
scroll to position [307, 0]
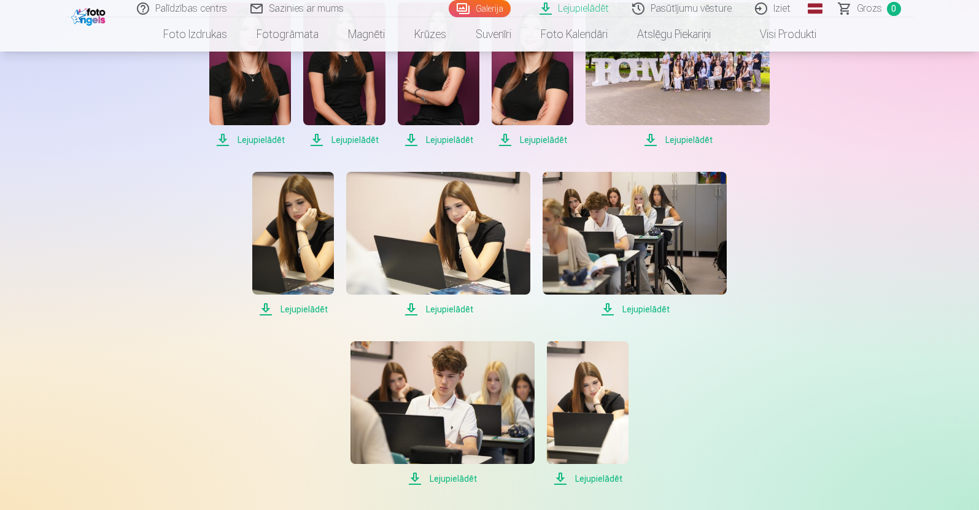
click at [309, 306] on span "Lejupielādēt" at bounding box center [293, 309] width 82 height 15
click at [436, 479] on span "Lejupielādēt" at bounding box center [443, 478] width 184 height 15
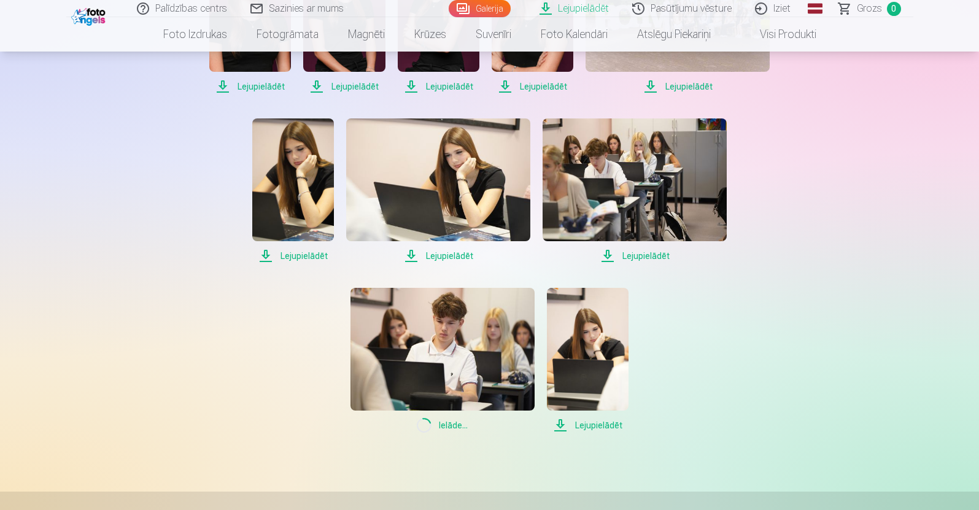
scroll to position [460, 0]
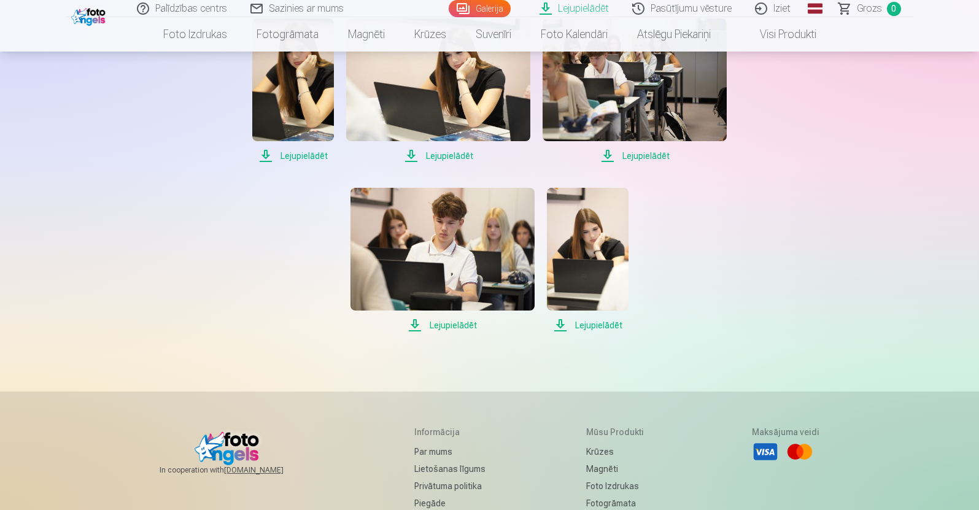
click at [588, 327] on span "Lejupielādēt" at bounding box center [588, 325] width 82 height 15
click at [561, 373] on div "Lejupielādēt Šajā sadaļā jūs varat lejupielādēt dāvināto fotoattēlu un iegādāto…" at bounding box center [490, 135] width 737 height 1190
click at [592, 324] on span "Lejupielādēt" at bounding box center [588, 325] width 82 height 15
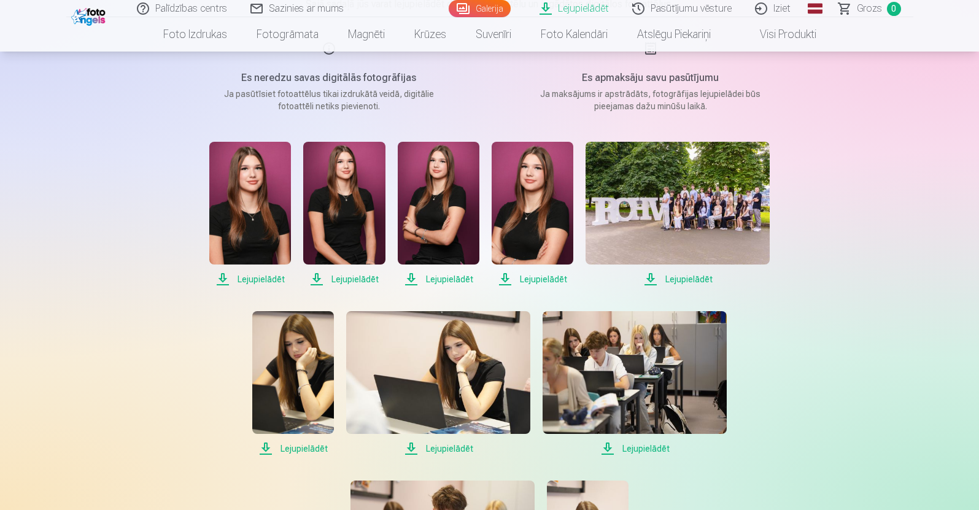
scroll to position [153, 0]
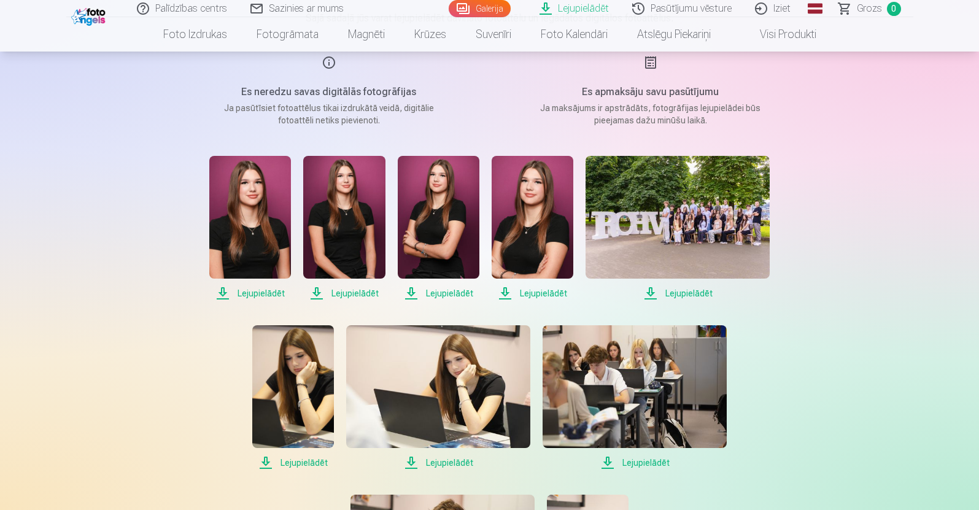
click at [765, 4] on link "Iziet" at bounding box center [773, 8] width 59 height 17
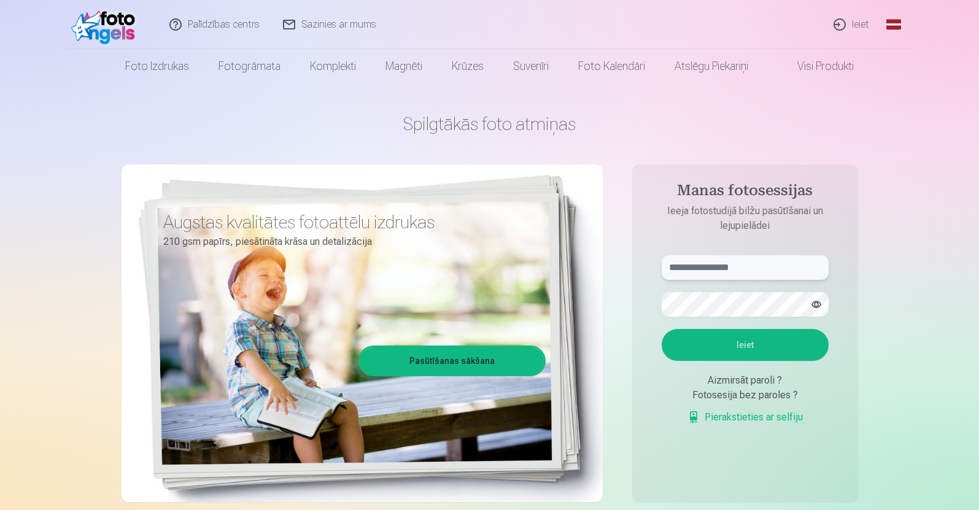
type input "**********"
click at [848, 19] on link "Ieiet" at bounding box center [852, 24] width 59 height 49
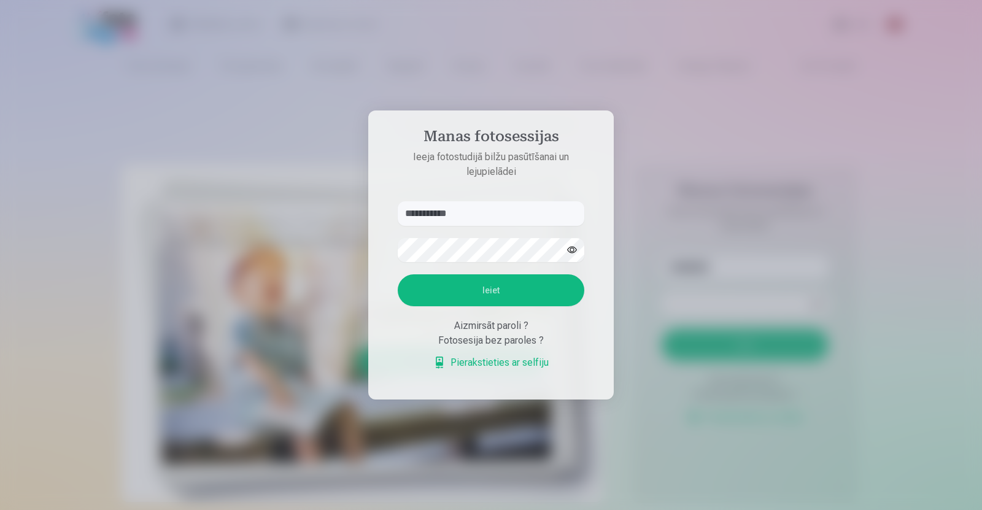
drag, startPoint x: 500, startPoint y: 215, endPoint x: 214, endPoint y: 182, distance: 288.0
click at [219, 510] on div "**********" at bounding box center [489, 510] width 979 height 0
paste input "**********"
click at [578, 337] on div "Fotosesija bez paroles ?" at bounding box center [491, 340] width 187 height 15
click at [497, 219] on input "**********" at bounding box center [491, 213] width 187 height 25
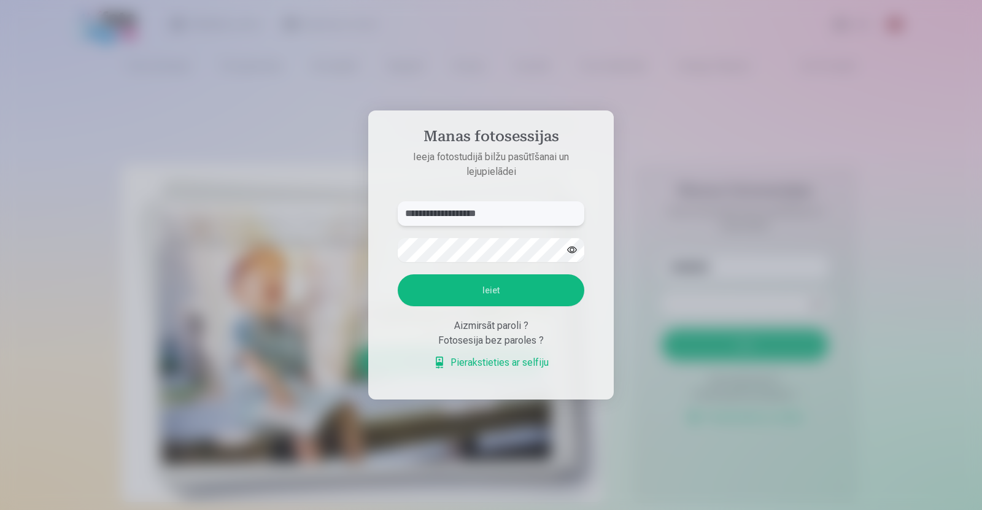
drag, startPoint x: 516, startPoint y: 212, endPoint x: 470, endPoint y: 208, distance: 45.6
click at [470, 208] on input "**********" at bounding box center [491, 213] width 187 height 25
type input "**********"
click at [186, 510] on div "**********" at bounding box center [489, 510] width 979 height 0
click at [441, 289] on button "Ieiet" at bounding box center [491, 290] width 187 height 32
